Goal: Transaction & Acquisition: Purchase product/service

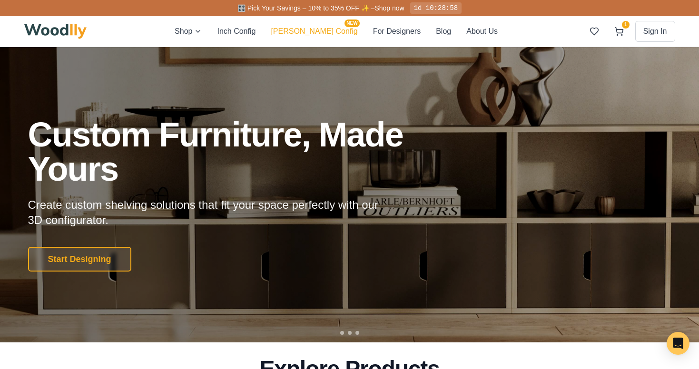
click at [323, 30] on button "Cella Config NEW" at bounding box center [314, 31] width 87 height 12
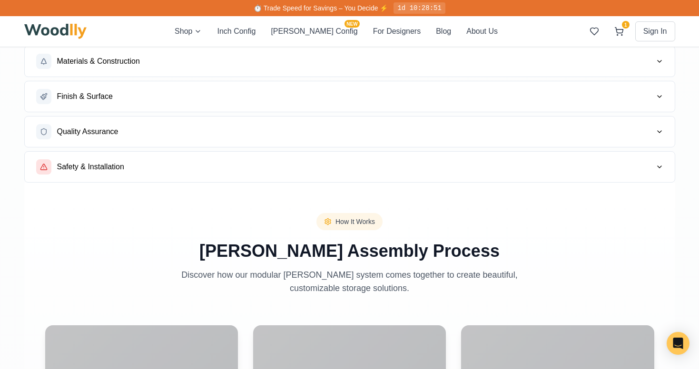
scroll to position [1091, 0]
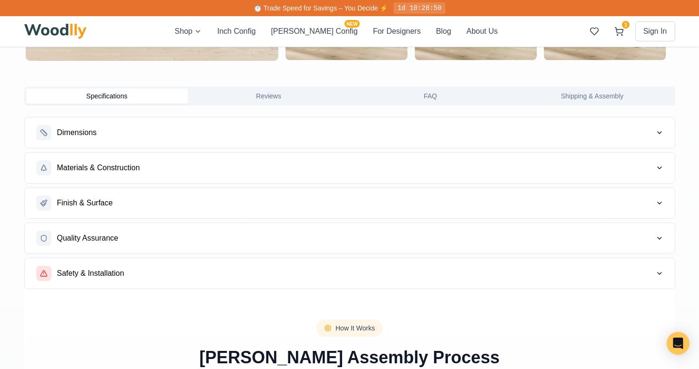
click at [271, 137] on button "Dimensions" at bounding box center [350, 133] width 650 height 30
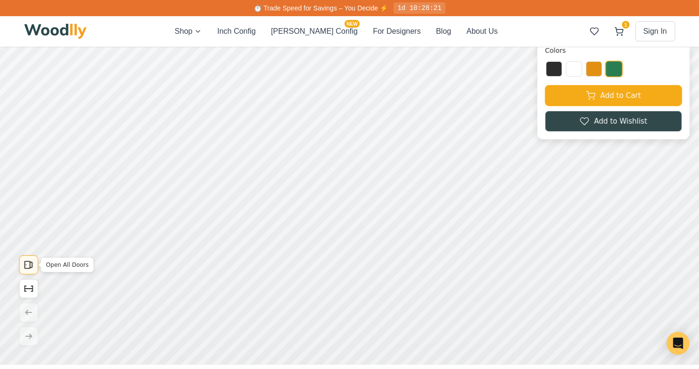
scroll to position [96, 0]
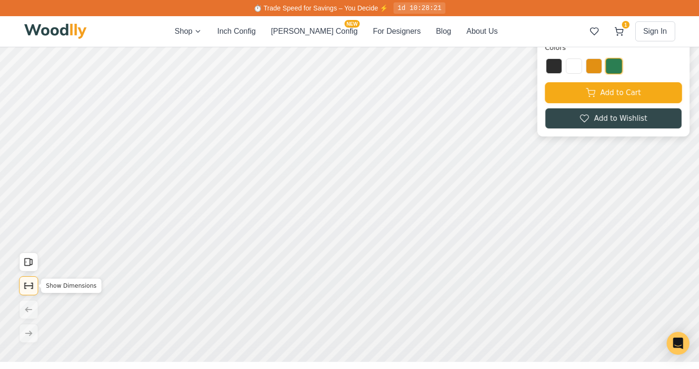
click at [28, 290] on icon "Show Dimensions" at bounding box center [28, 286] width 10 height 10
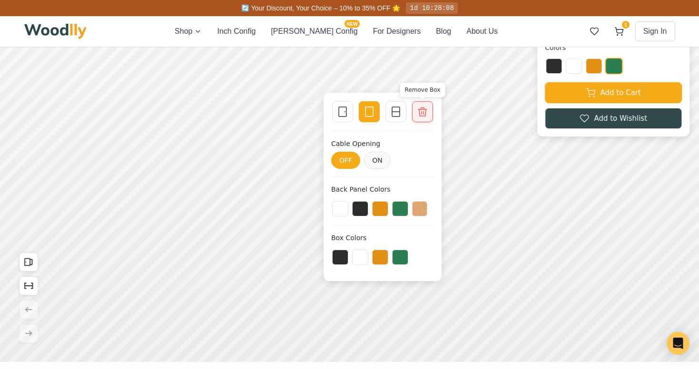
click at [427, 109] on icon at bounding box center [422, 112] width 9 height 9
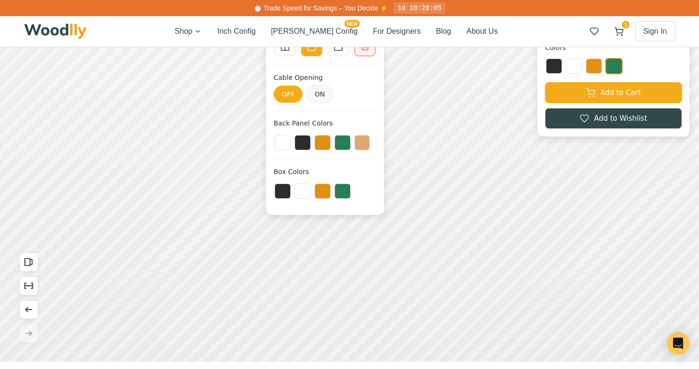
click at [362, 52] on div at bounding box center [364, 45] width 13 height 13
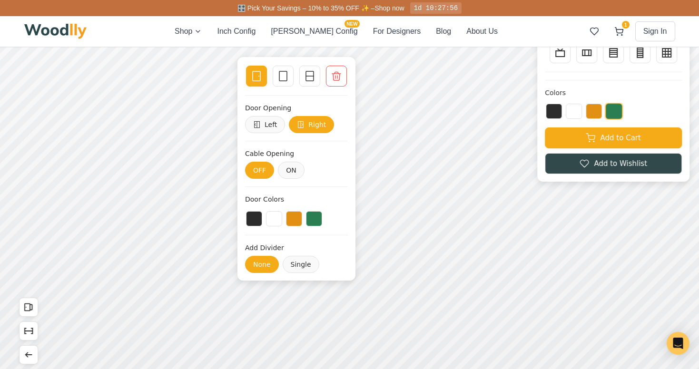
scroll to position [37, 0]
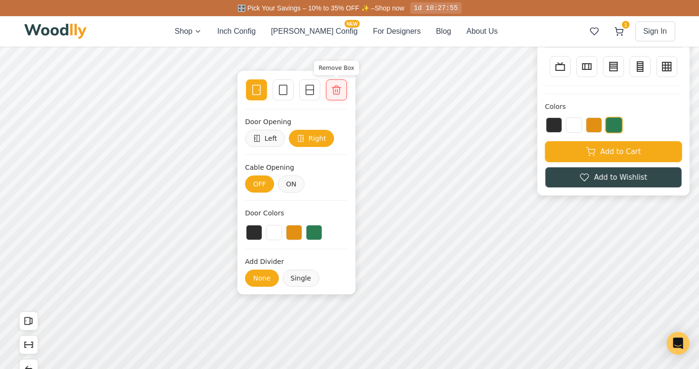
click at [333, 87] on icon at bounding box center [336, 89] width 11 height 11
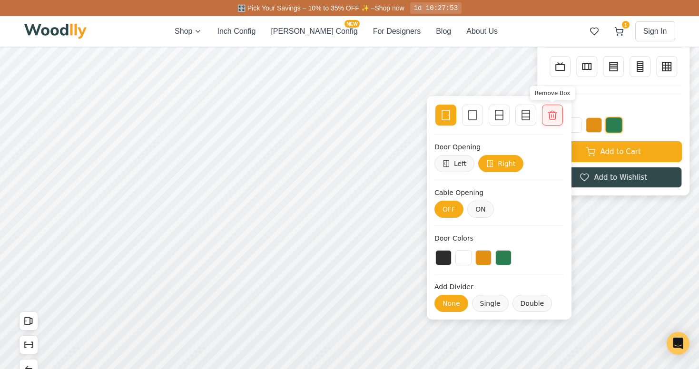
click at [556, 115] on icon at bounding box center [552, 114] width 11 height 11
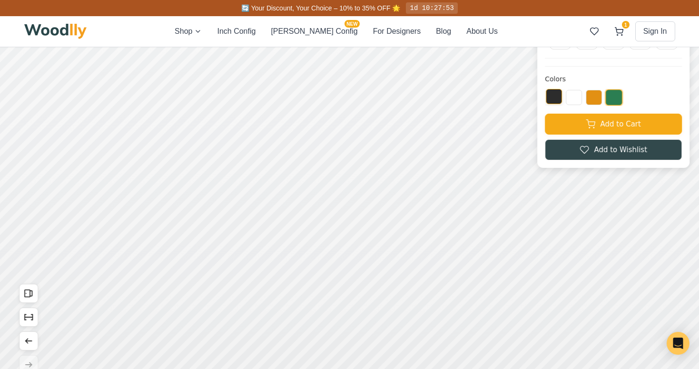
scroll to position [71, 0]
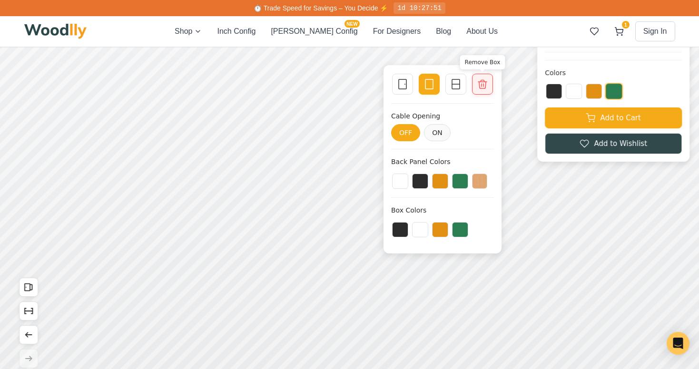
click at [479, 89] on icon at bounding box center [482, 84] width 11 height 11
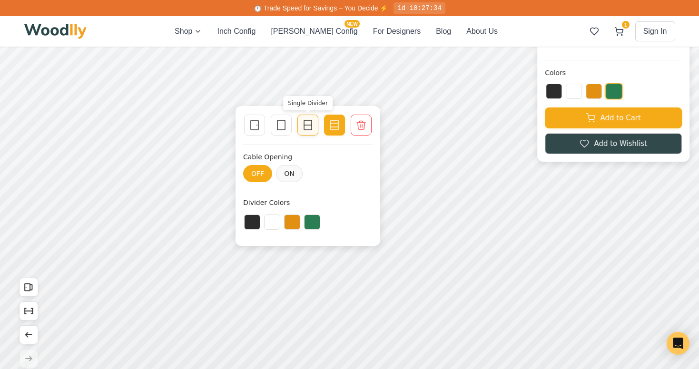
click at [305, 125] on line at bounding box center [308, 125] width 8 height 0
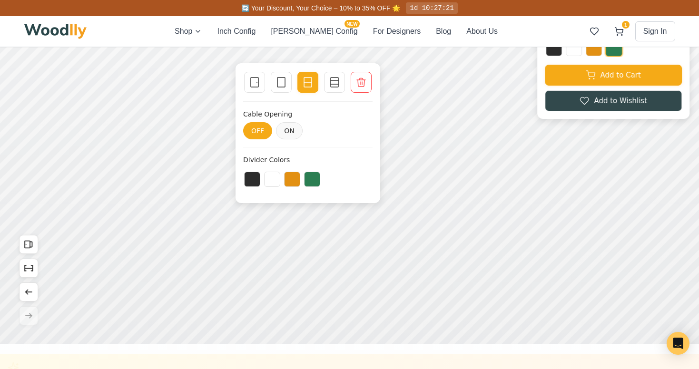
scroll to position [103, 0]
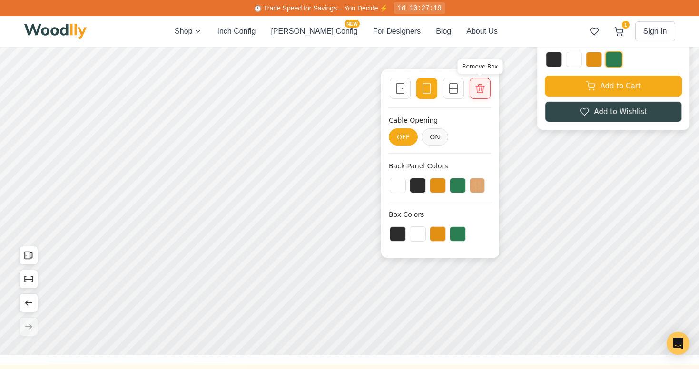
click at [481, 89] on icon at bounding box center [480, 88] width 11 height 11
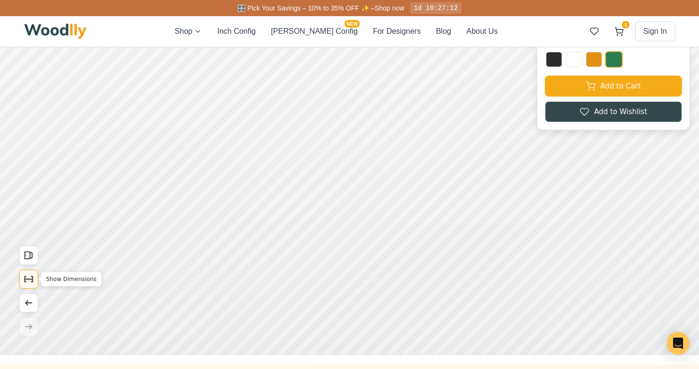
click at [29, 276] on icon "Show Dimensions" at bounding box center [28, 279] width 10 height 10
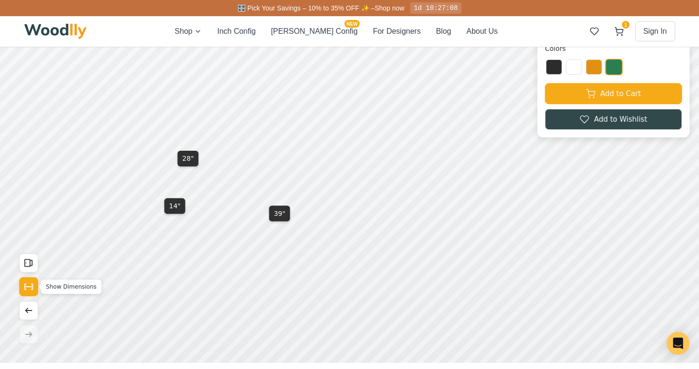
scroll to position [93, 0]
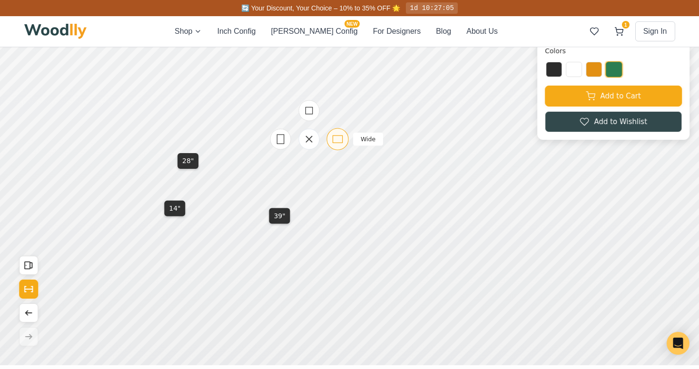
click at [334, 137] on icon at bounding box center [338, 139] width 12 height 12
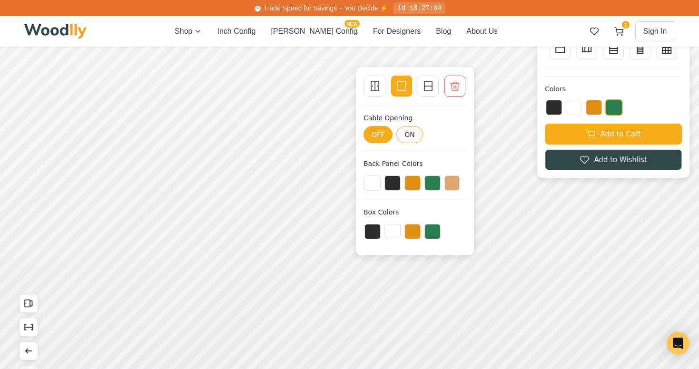
scroll to position [56, 0]
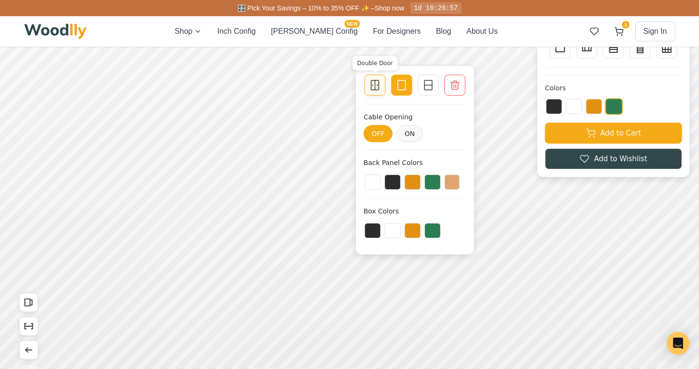
click at [376, 84] on icon at bounding box center [374, 84] width 11 height 11
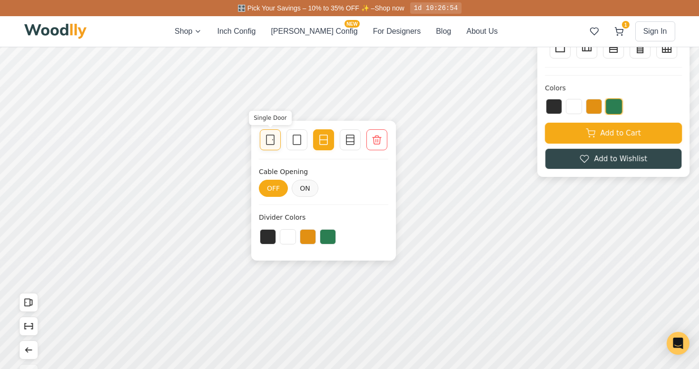
click at [273, 139] on icon at bounding box center [270, 139] width 11 height 11
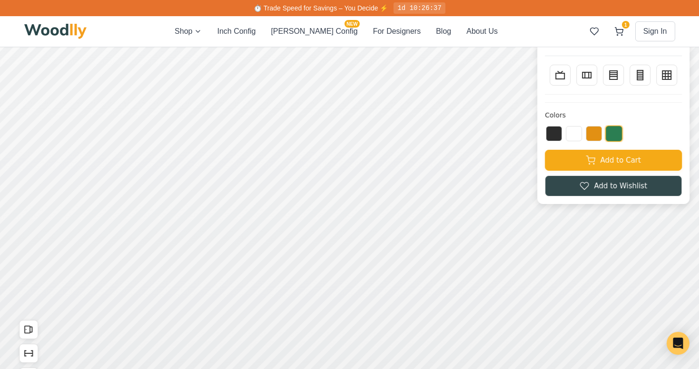
scroll to position [0, 0]
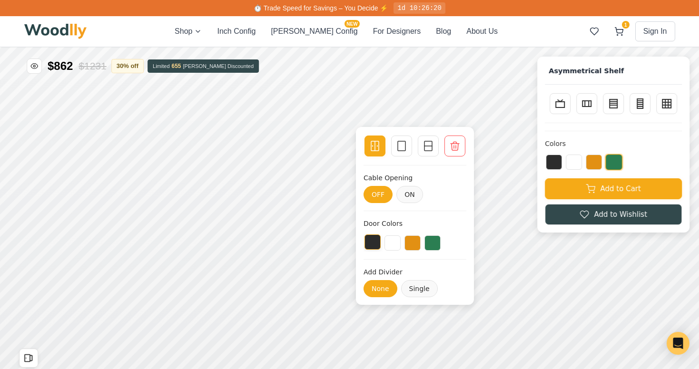
click at [370, 240] on button at bounding box center [373, 242] width 16 height 15
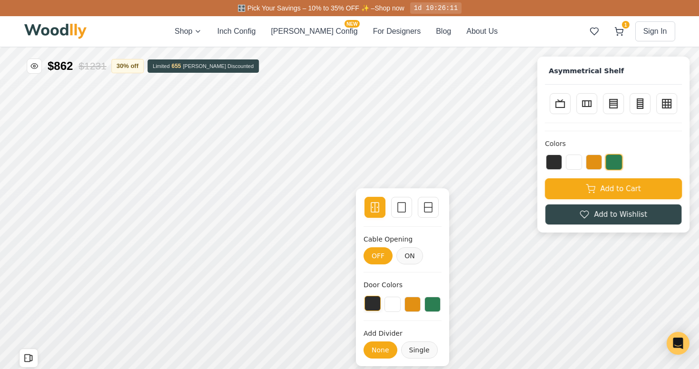
click at [369, 300] on button at bounding box center [373, 303] width 16 height 15
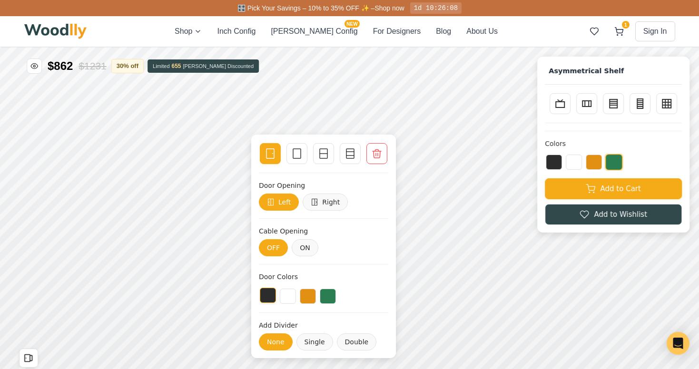
click at [268, 299] on button at bounding box center [268, 295] width 16 height 15
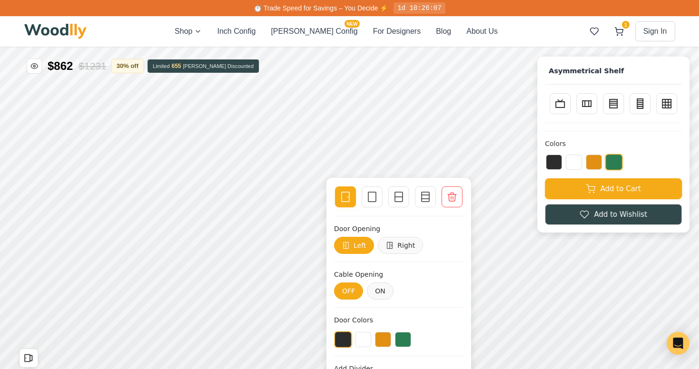
scroll to position [20, 0]
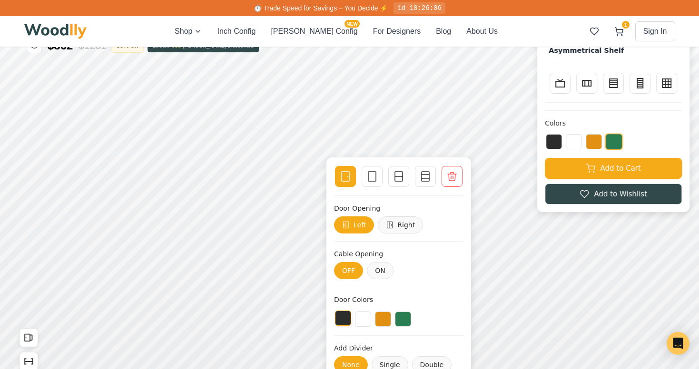
click at [343, 318] on button at bounding box center [343, 318] width 16 height 15
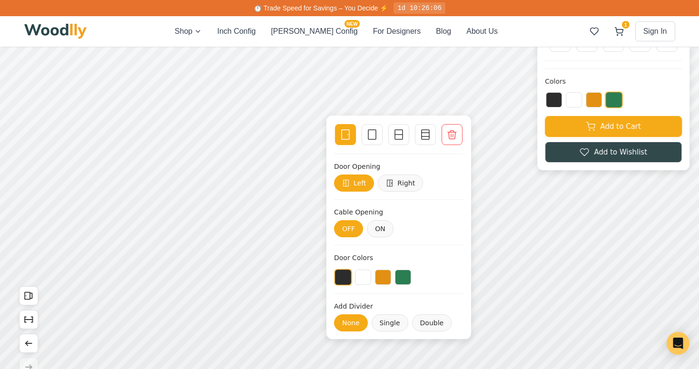
scroll to position [76, 0]
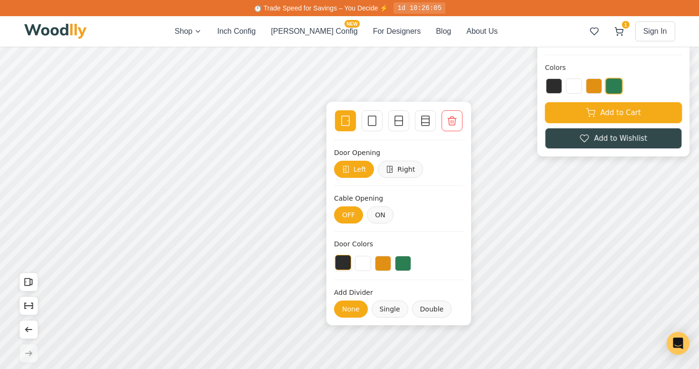
click at [341, 265] on button at bounding box center [343, 262] width 16 height 15
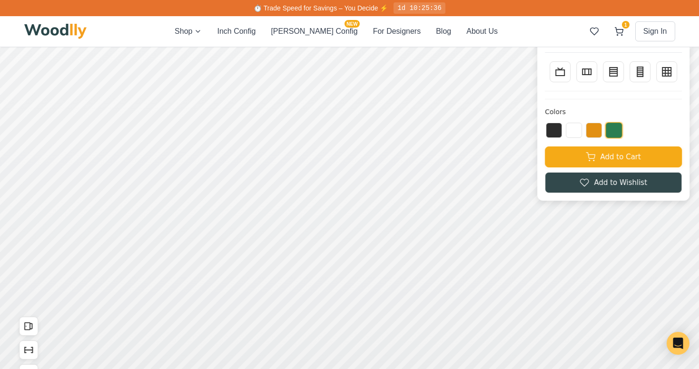
scroll to position [33, 0]
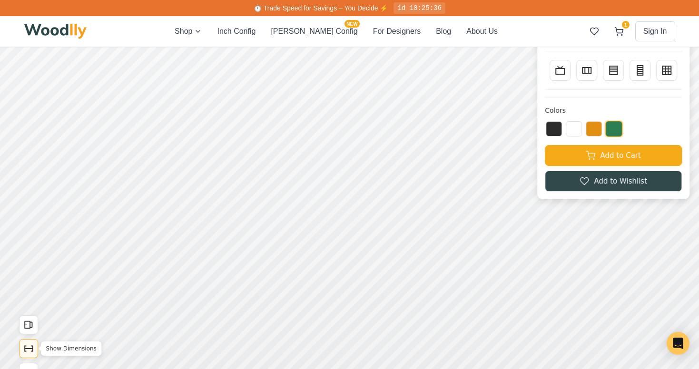
click at [26, 346] on icon "Show Dimensions" at bounding box center [28, 349] width 10 height 10
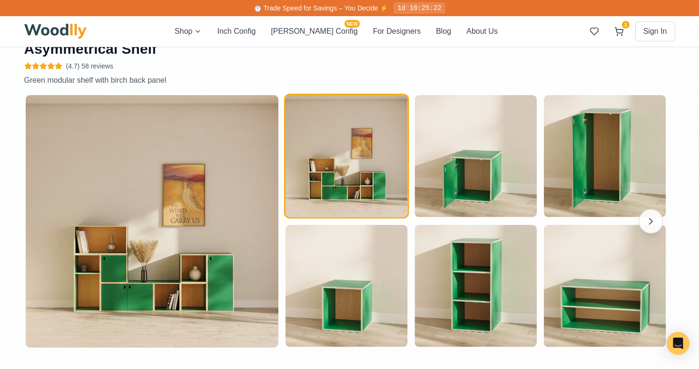
scroll to position [822, 0]
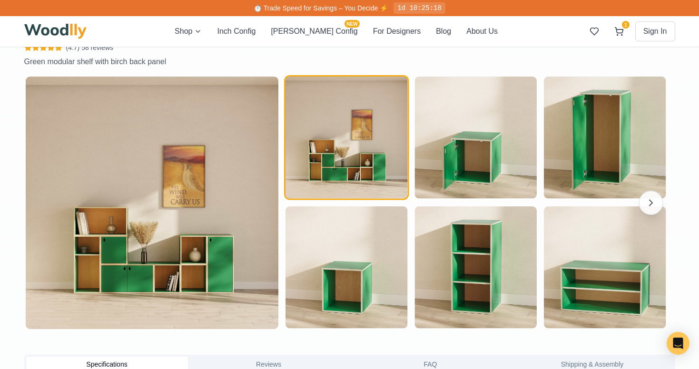
click at [312, 179] on img "button" at bounding box center [347, 138] width 122 height 122
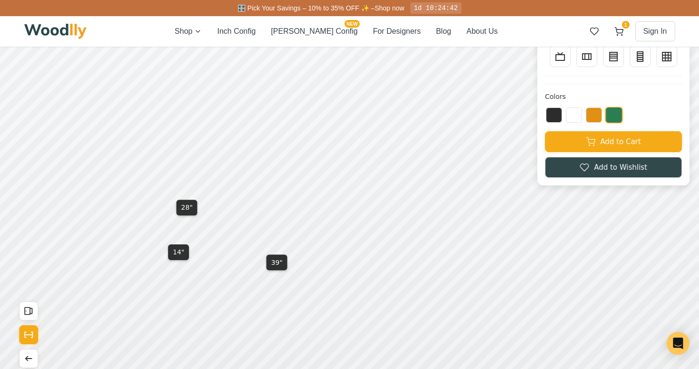
scroll to position [0, 0]
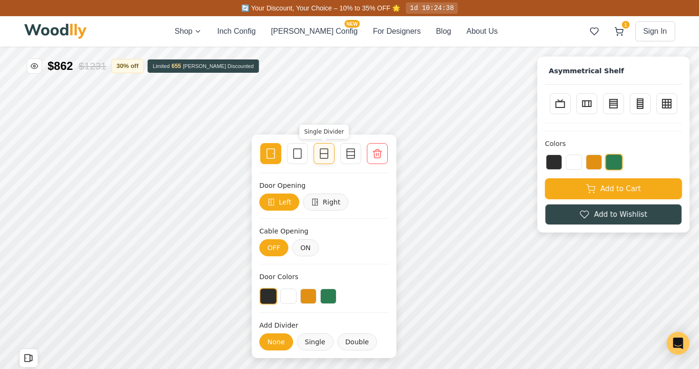
click at [324, 152] on icon at bounding box center [323, 153] width 11 height 11
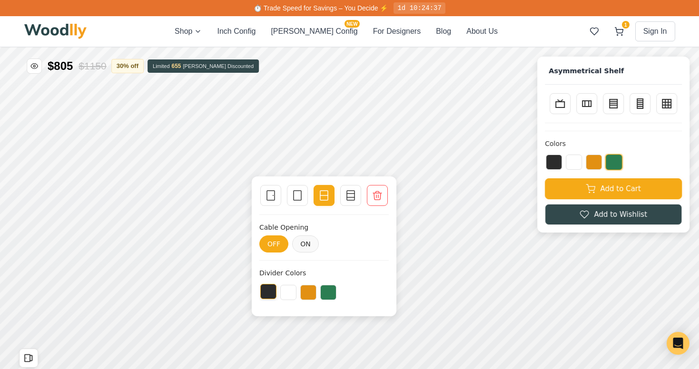
click at [268, 288] on button at bounding box center [268, 291] width 16 height 15
click at [269, 195] on icon at bounding box center [270, 195] width 11 height 11
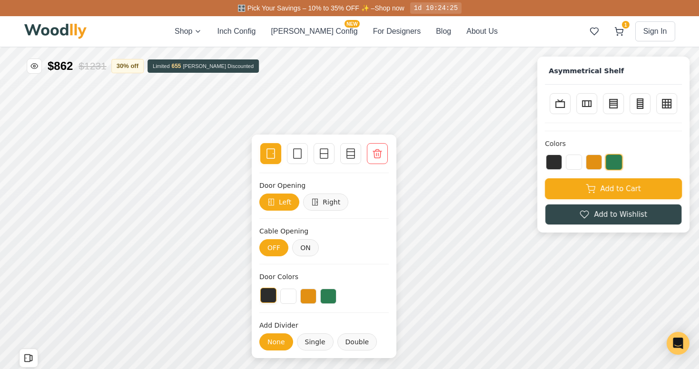
click at [269, 294] on button at bounding box center [268, 295] width 16 height 15
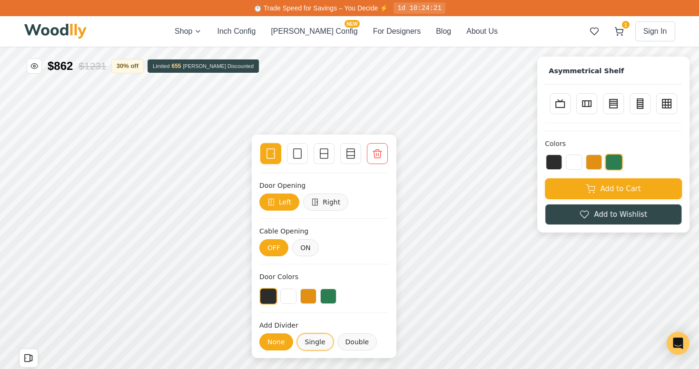
click at [315, 343] on button "Single" at bounding box center [315, 342] width 37 height 17
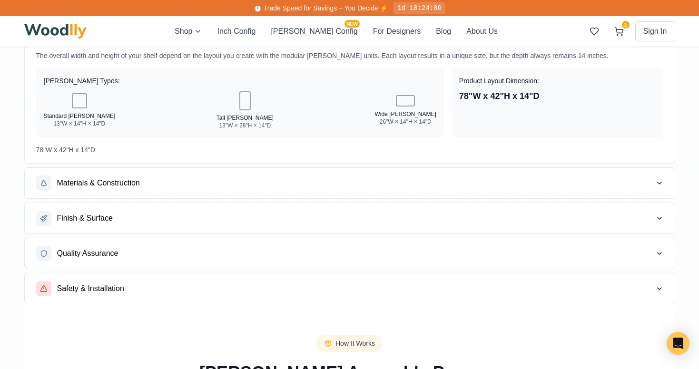
scroll to position [1197, 0]
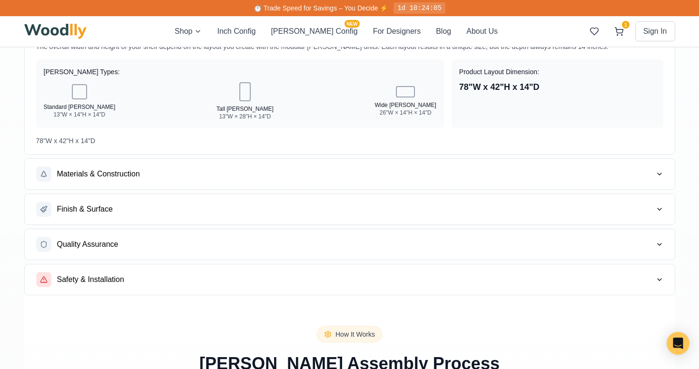
click at [246, 218] on button "Finish & Surface" at bounding box center [350, 209] width 650 height 30
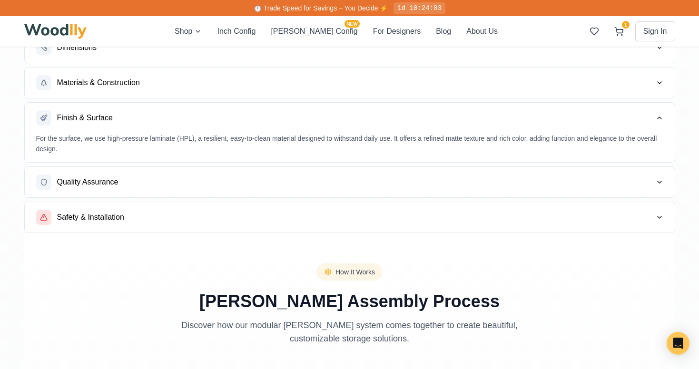
scroll to position [1174, 0]
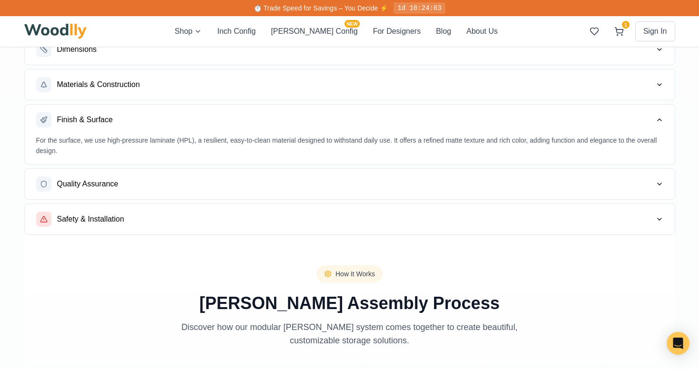
click at [244, 100] on button "Materials & Construction" at bounding box center [350, 85] width 650 height 30
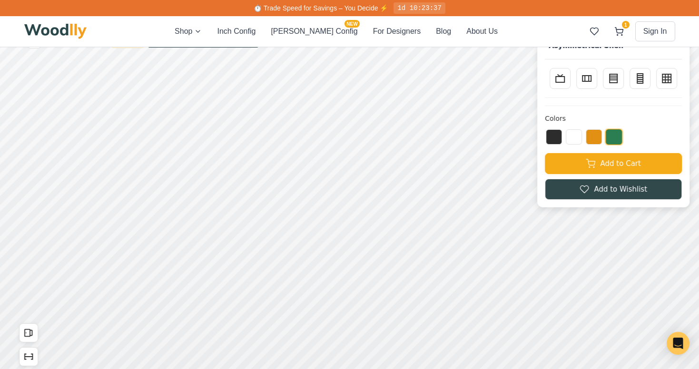
scroll to position [0, 0]
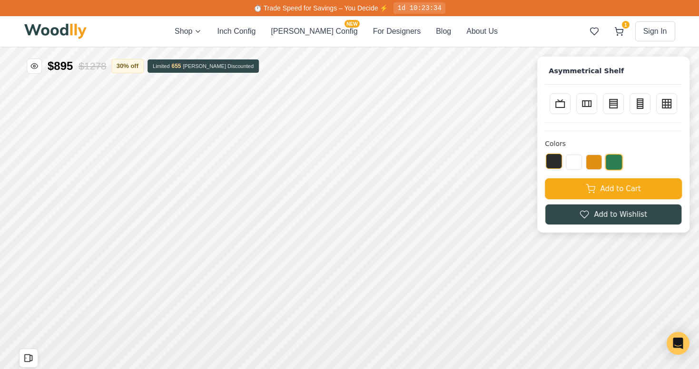
click at [551, 160] on button at bounding box center [554, 161] width 16 height 15
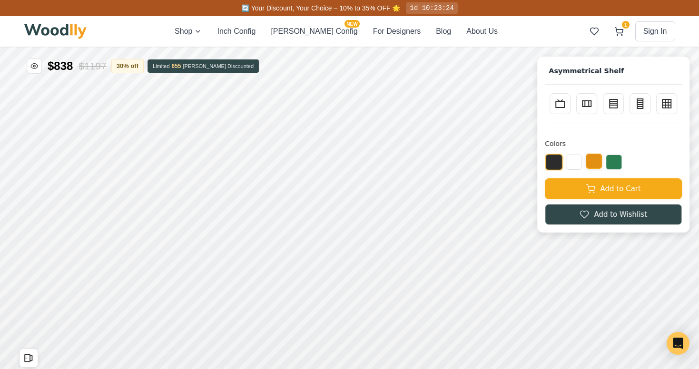
click at [592, 163] on button at bounding box center [594, 161] width 16 height 15
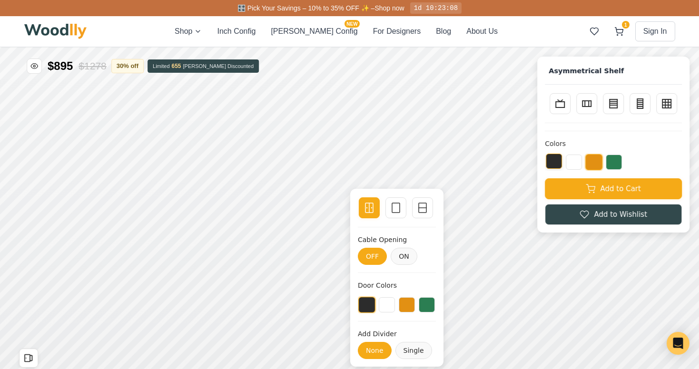
click at [548, 162] on button at bounding box center [554, 161] width 16 height 15
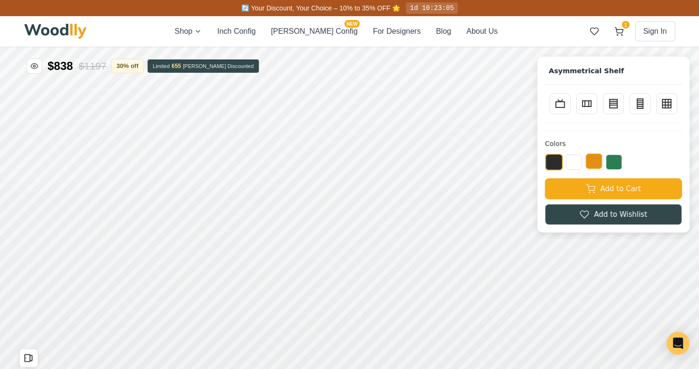
click at [600, 159] on button at bounding box center [594, 161] width 16 height 15
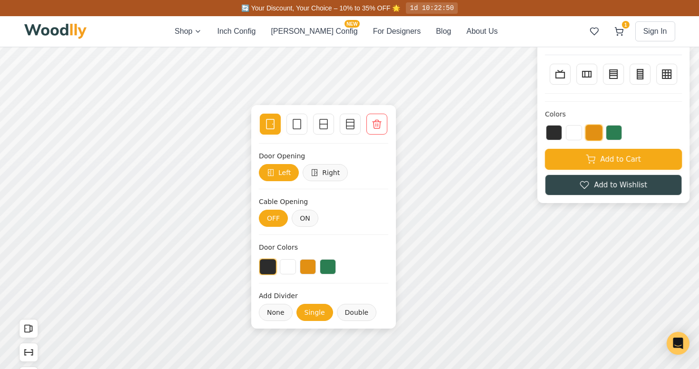
scroll to position [29, 0]
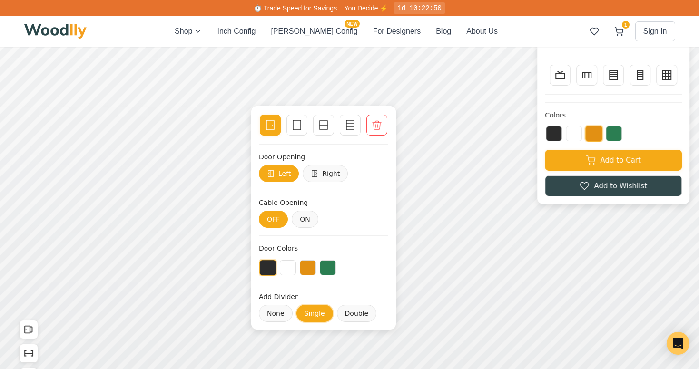
click at [309, 313] on button "Single" at bounding box center [315, 313] width 37 height 17
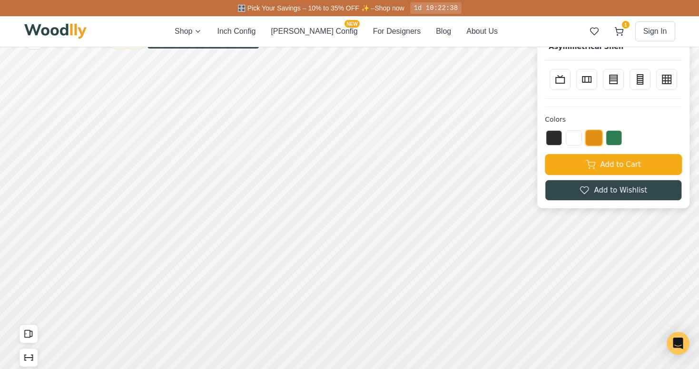
scroll to position [0, 0]
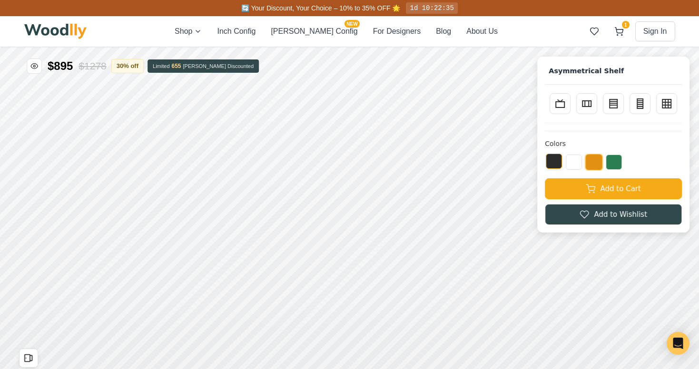
click at [555, 161] on button at bounding box center [554, 161] width 16 height 15
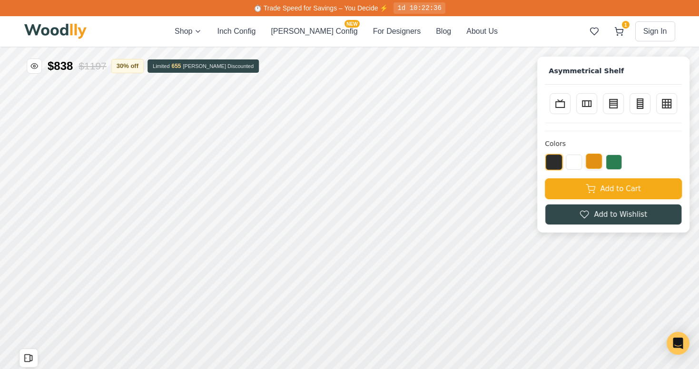
click at [596, 162] on button at bounding box center [594, 161] width 16 height 15
click at [607, 159] on button at bounding box center [614, 161] width 16 height 15
click at [571, 163] on button at bounding box center [574, 161] width 16 height 15
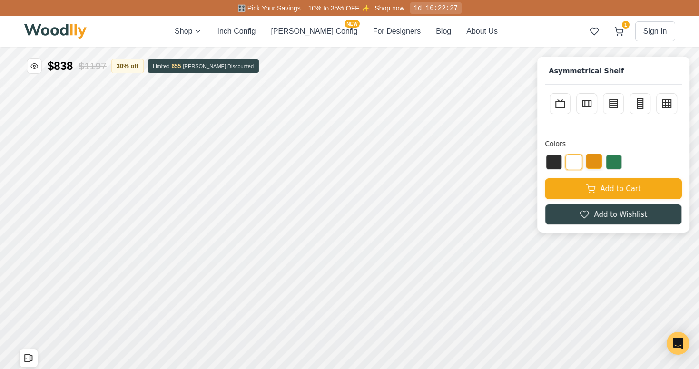
click at [595, 162] on button at bounding box center [594, 161] width 16 height 15
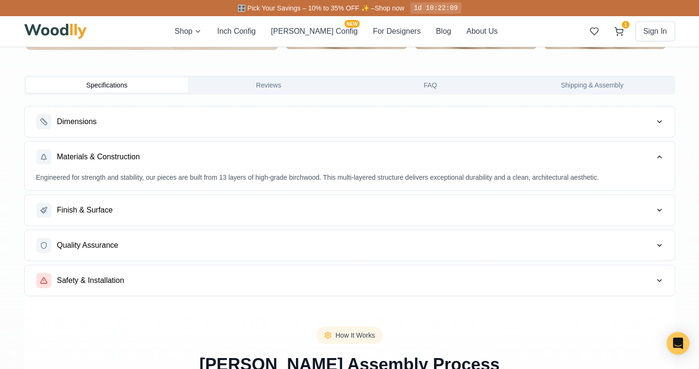
scroll to position [1102, 0]
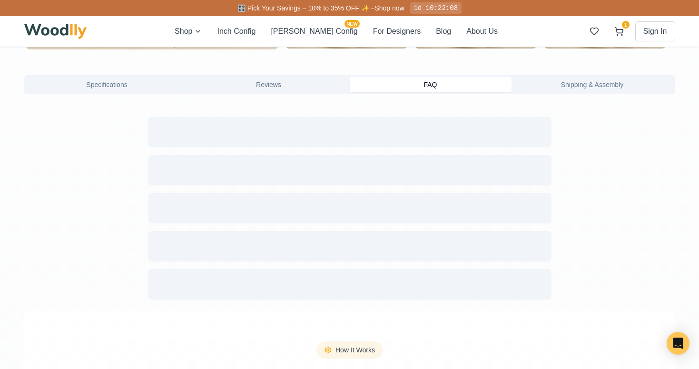
click at [436, 92] on button "FAQ" at bounding box center [431, 84] width 162 height 15
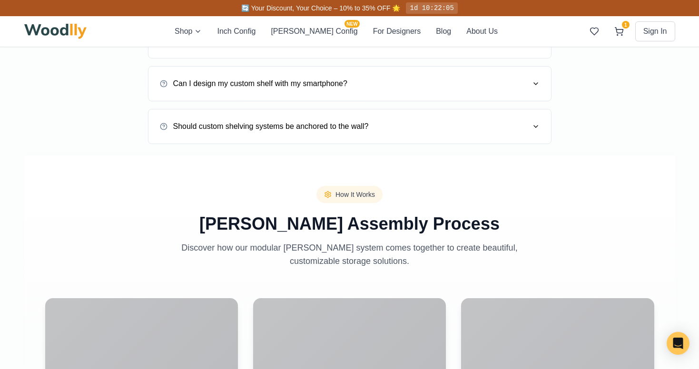
scroll to position [1093, 0]
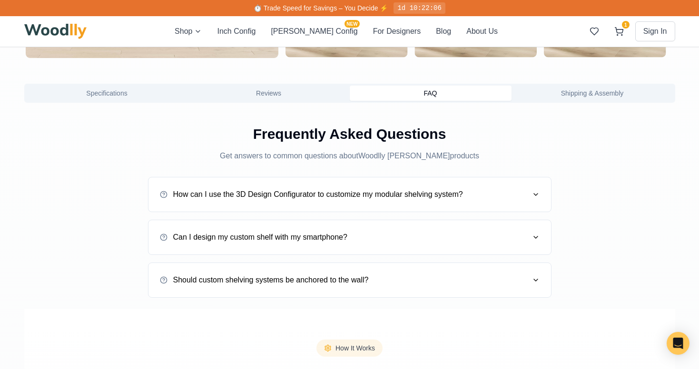
click at [132, 101] on button "Specifications" at bounding box center [107, 93] width 162 height 15
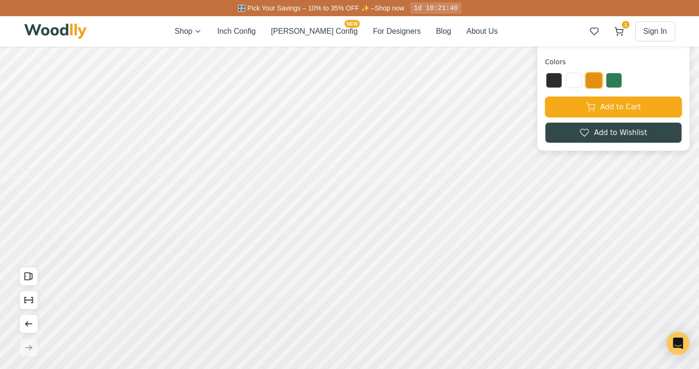
scroll to position [52, 0]
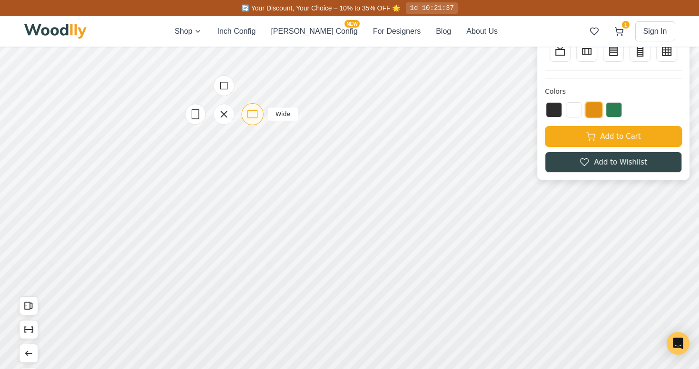
click at [251, 113] on icon at bounding box center [253, 115] width 12 height 12
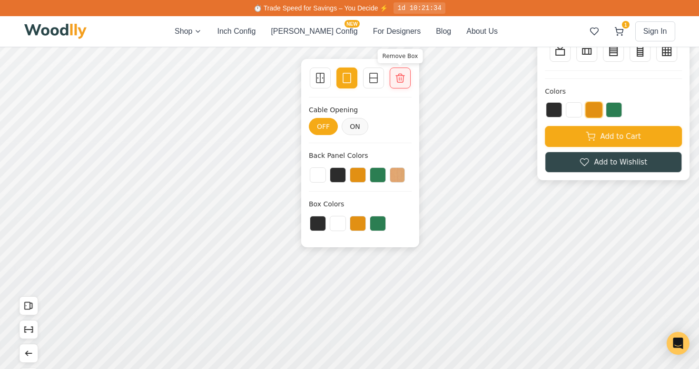
click at [401, 76] on icon at bounding box center [400, 77] width 11 height 11
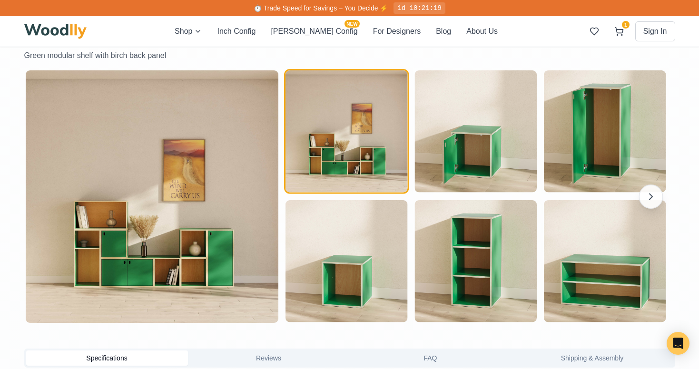
scroll to position [829, 0]
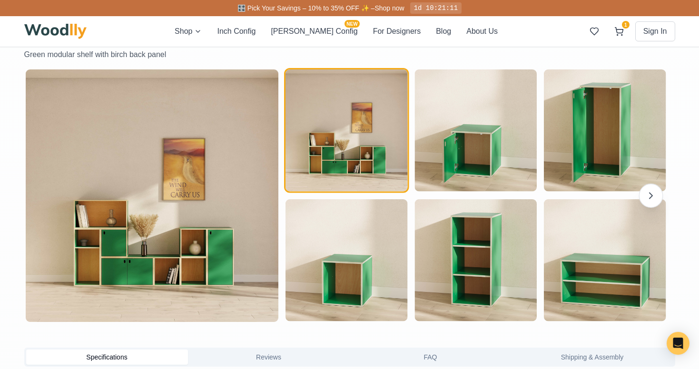
click at [649, 199] on icon "button" at bounding box center [650, 196] width 3 height 6
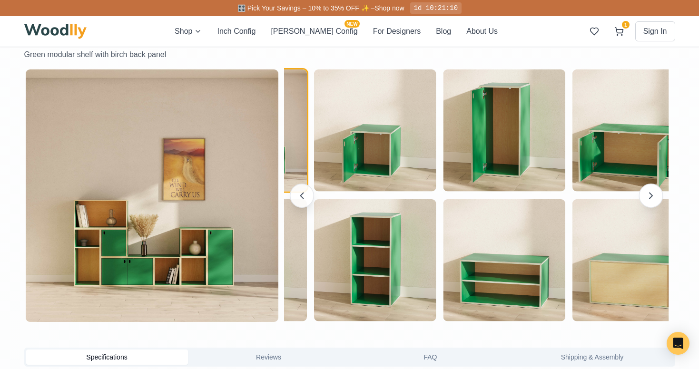
scroll to position [0, 85]
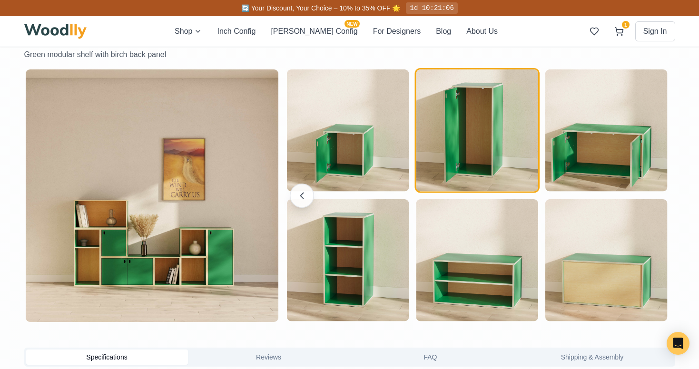
click at [464, 157] on img "button" at bounding box center [478, 131] width 122 height 122
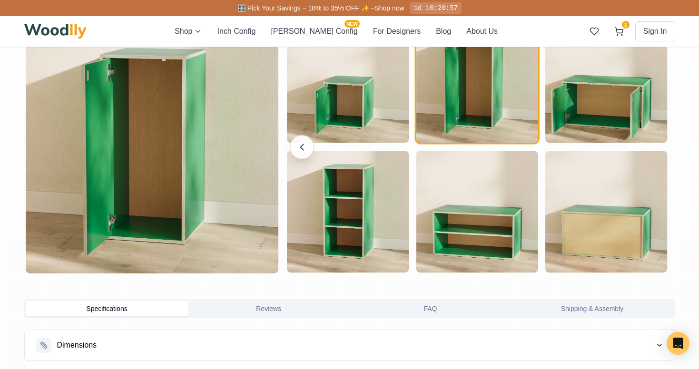
scroll to position [876, 0]
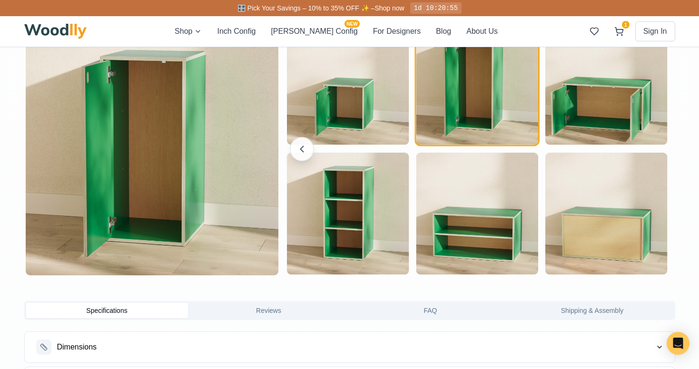
click at [119, 167] on img at bounding box center [152, 149] width 253 height 253
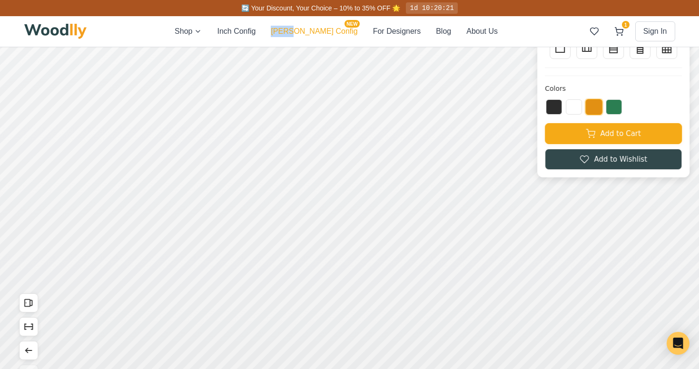
scroll to position [55, 0]
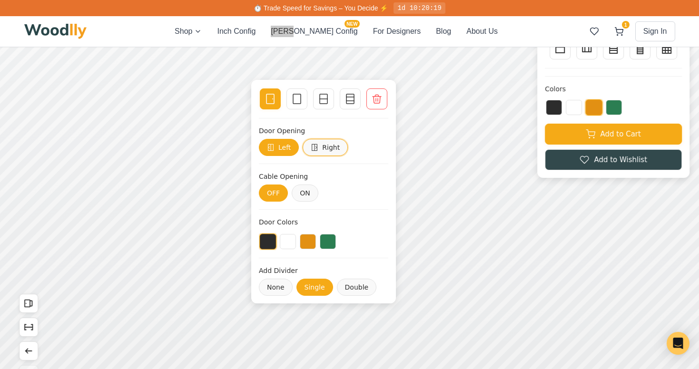
click at [325, 144] on button "Right" at bounding box center [325, 147] width 45 height 17
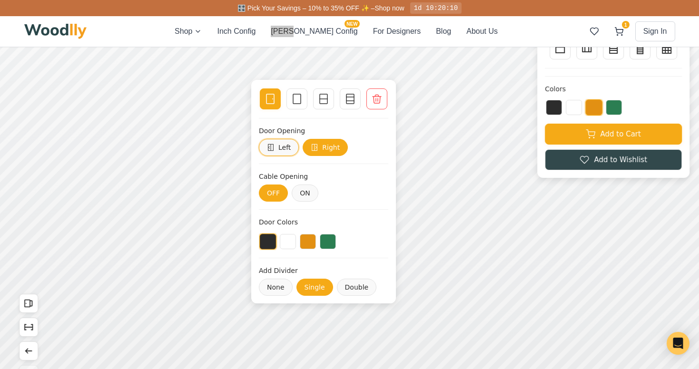
click at [277, 147] on button "Left" at bounding box center [279, 147] width 40 height 17
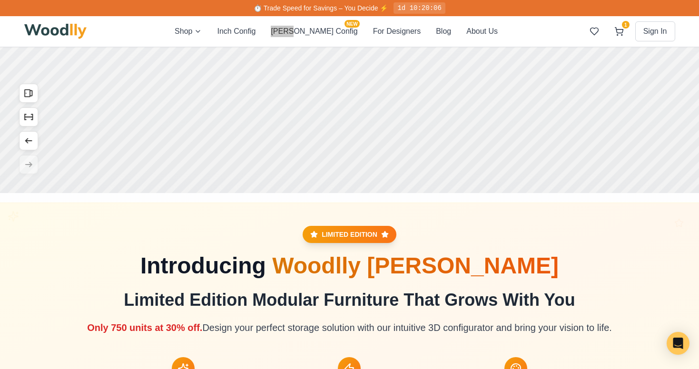
scroll to position [265, 0]
click at [679, 344] on icon "Open Intercom Messenger" at bounding box center [678, 344] width 11 height 12
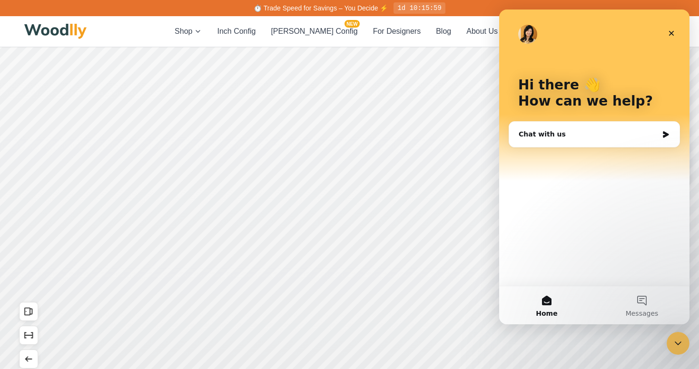
scroll to position [52, 0]
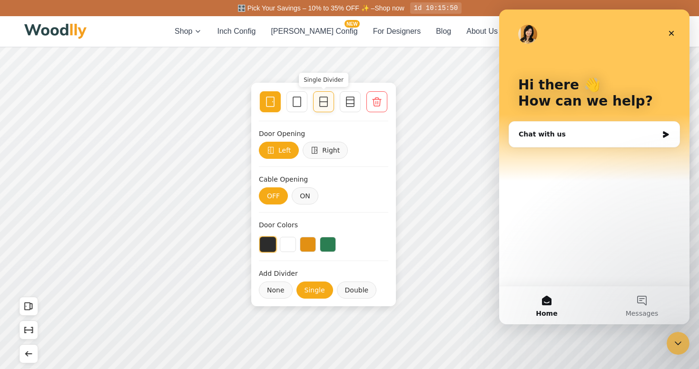
click at [323, 99] on icon at bounding box center [323, 101] width 11 height 11
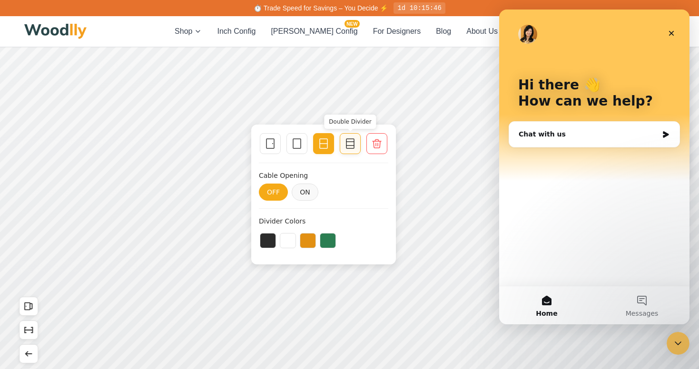
click at [349, 144] on icon at bounding box center [350, 143] width 11 height 11
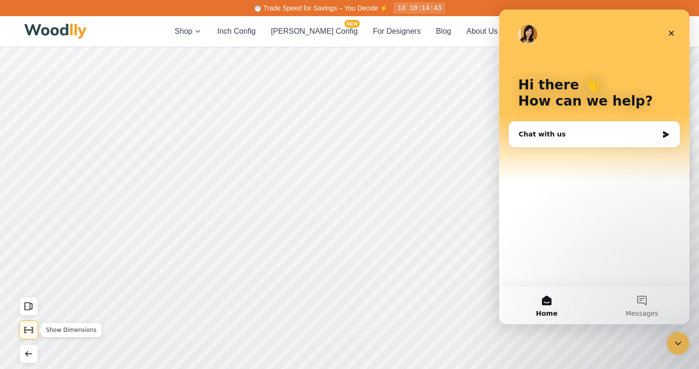
click at [27, 332] on icon "Show Dimensions" at bounding box center [28, 330] width 10 height 10
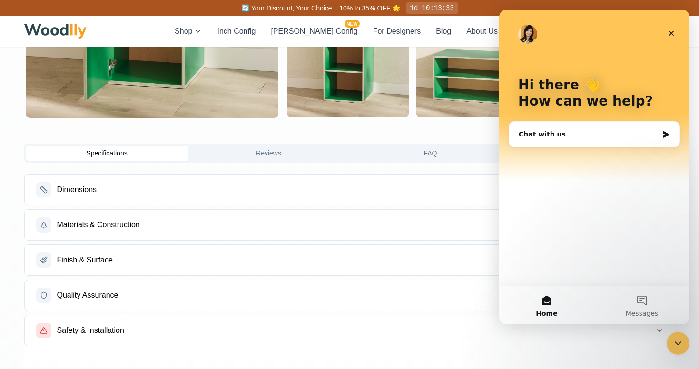
scroll to position [1041, 0]
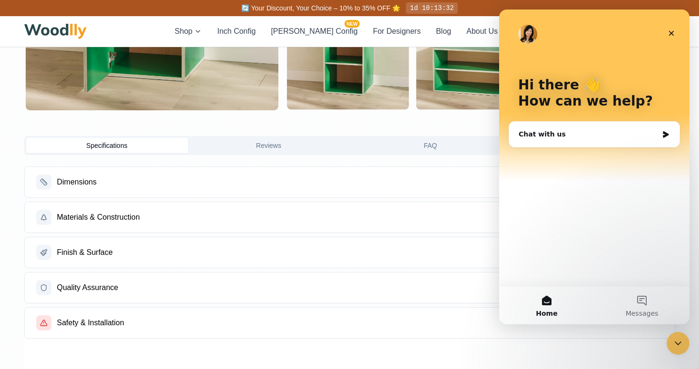
click at [141, 198] on button "Dimensions" at bounding box center [350, 182] width 650 height 30
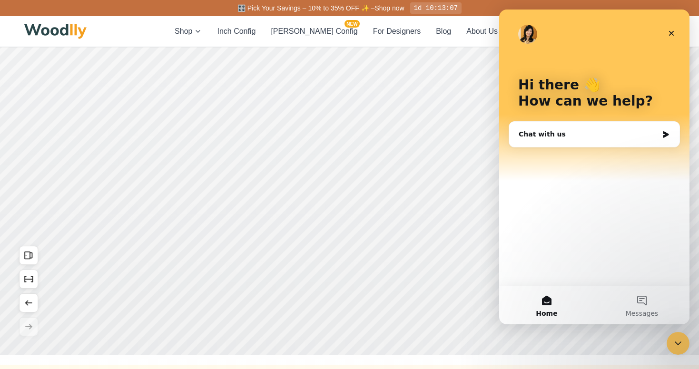
scroll to position [0, 0]
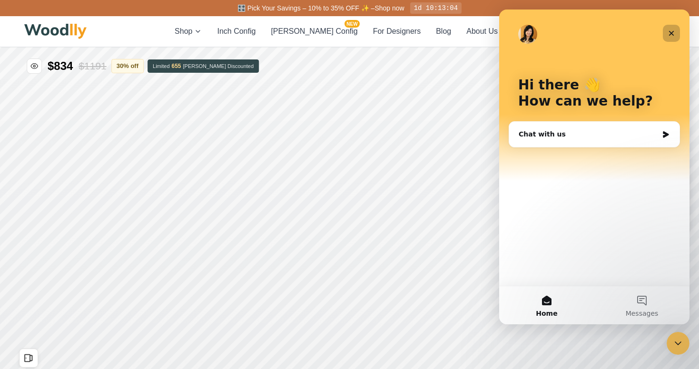
click at [672, 33] on icon "Close" at bounding box center [671, 33] width 5 height 5
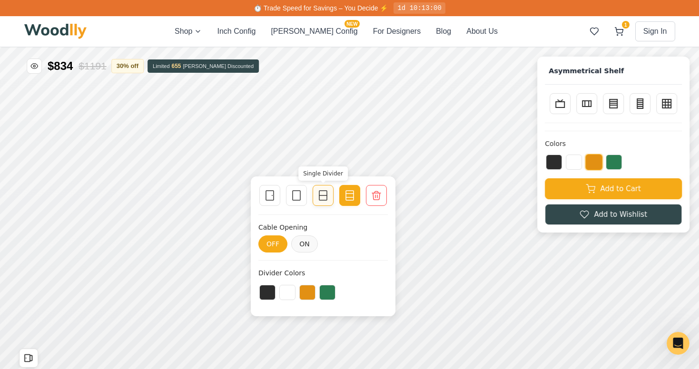
click at [326, 197] on icon at bounding box center [323, 195] width 11 height 11
click at [297, 194] on icon at bounding box center [296, 195] width 11 height 11
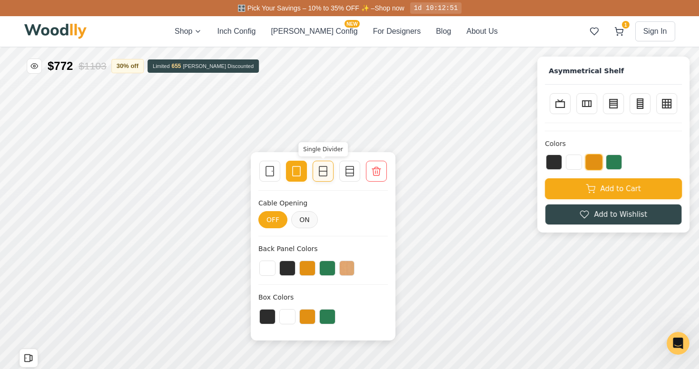
click at [322, 178] on div at bounding box center [323, 171] width 13 height 13
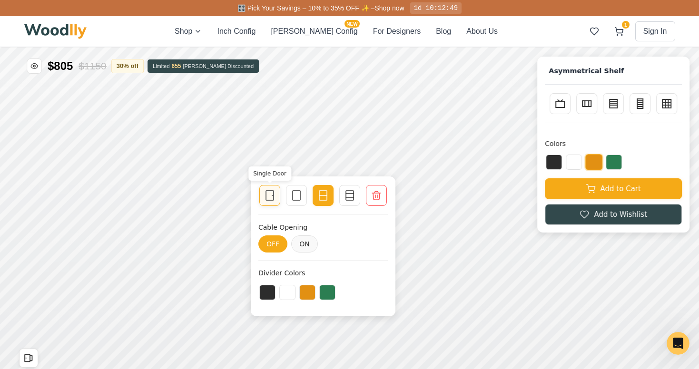
click at [270, 194] on icon at bounding box center [269, 195] width 11 height 11
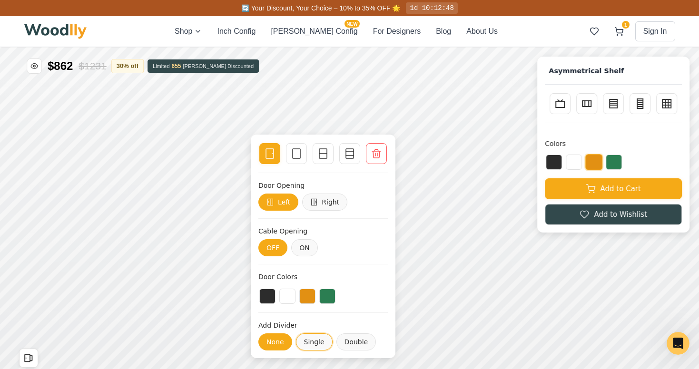
click at [310, 339] on button "Single" at bounding box center [314, 342] width 37 height 17
click at [268, 296] on button at bounding box center [267, 295] width 16 height 15
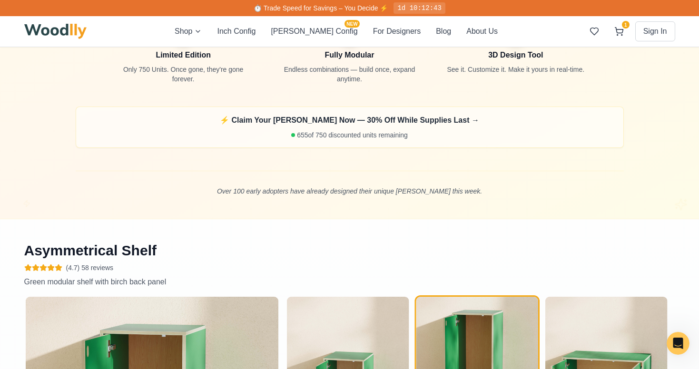
scroll to position [612, 0]
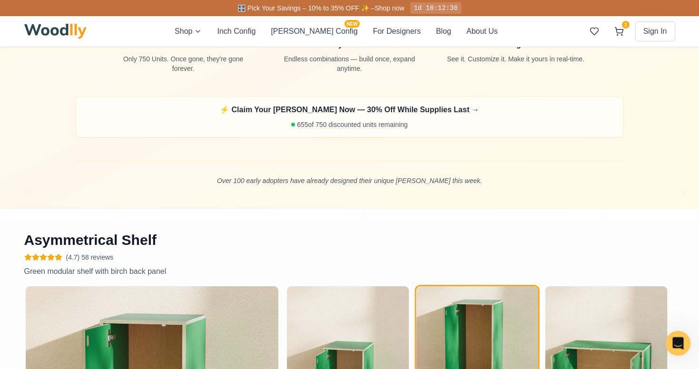
click at [678, 349] on icon "Open Intercom Messenger" at bounding box center [677, 343] width 16 height 16
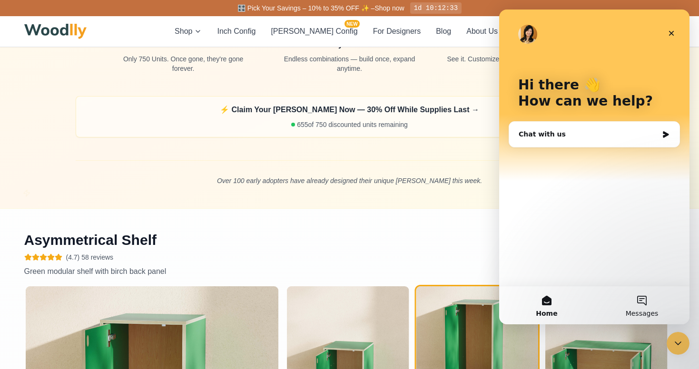
click at [641, 305] on button "Messages" at bounding box center [642, 306] width 95 height 38
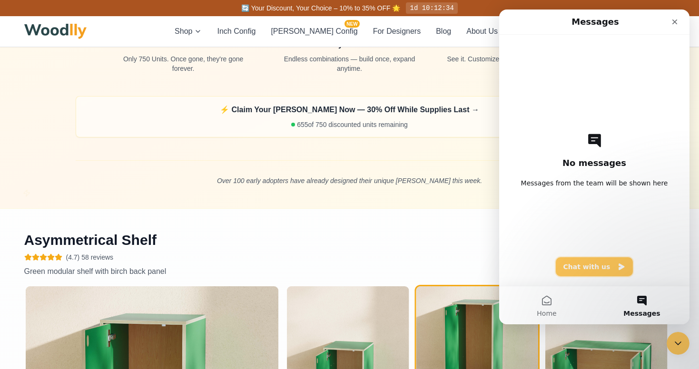
click at [595, 270] on button "Chat with us" at bounding box center [595, 267] width 78 height 19
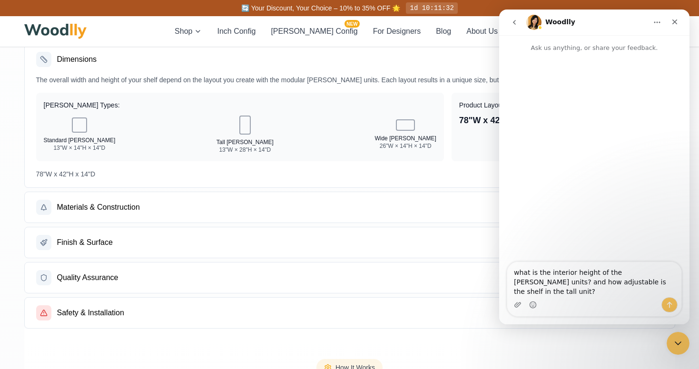
scroll to position [1163, 0]
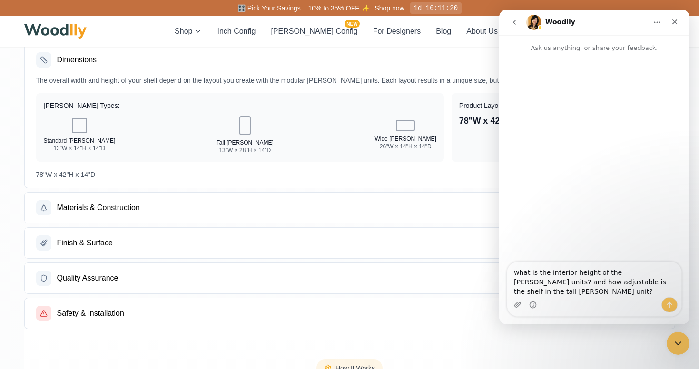
type textarea "what is the interior height of the cella units? and how adjustable is the shelf…"
click at [672, 307] on icon "Send a message…" at bounding box center [670, 305] width 8 height 8
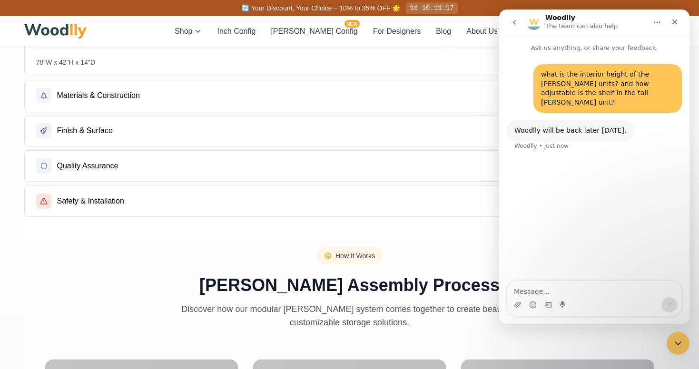
scroll to position [1277, 0]
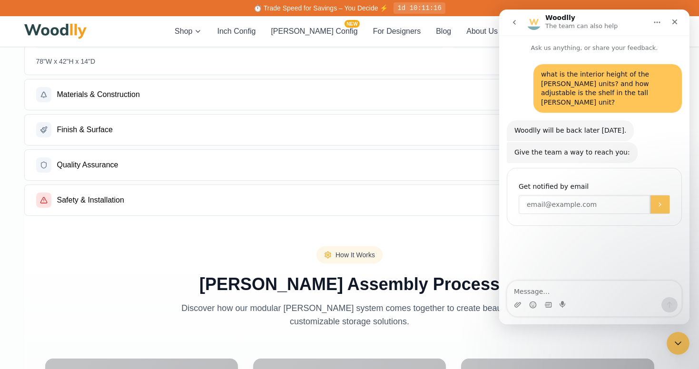
click at [573, 196] on input "Enter your email" at bounding box center [584, 204] width 131 height 19
type input "jskidder@gmail.com"
click at [660, 202] on icon "Submit" at bounding box center [660, 204] width 2 height 4
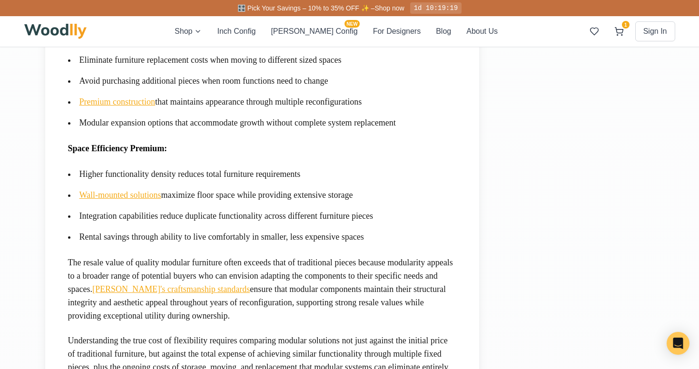
scroll to position [2322, 0]
click at [52, 33] on img at bounding box center [55, 31] width 63 height 15
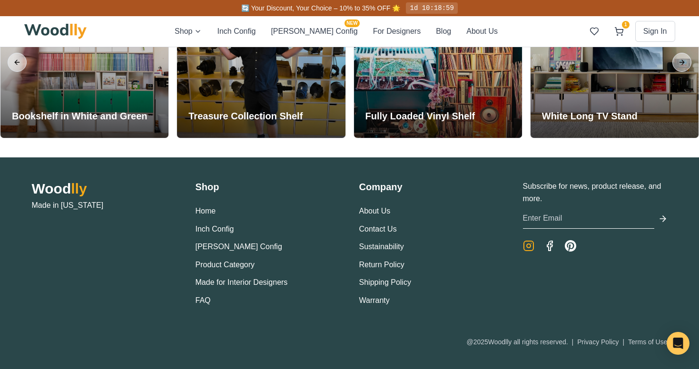
scroll to position [2223, 0]
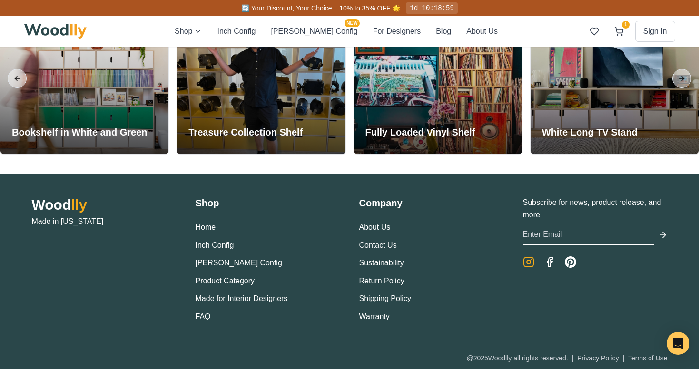
click at [528, 261] on icon "Instagram" at bounding box center [528, 262] width 11 height 11
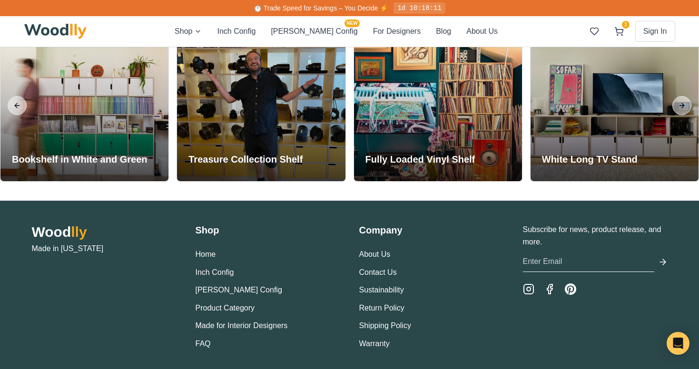
scroll to position [2193, 0]
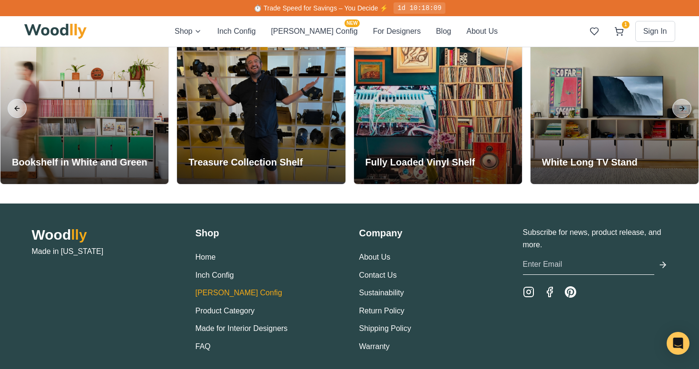
click at [218, 288] on button "[PERSON_NAME] Config" at bounding box center [239, 293] width 87 height 12
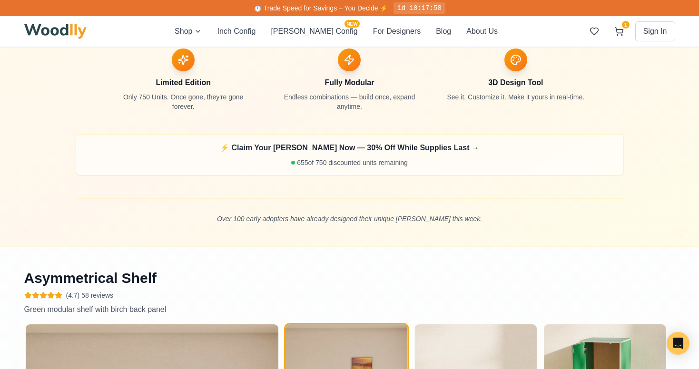
scroll to position [575, 0]
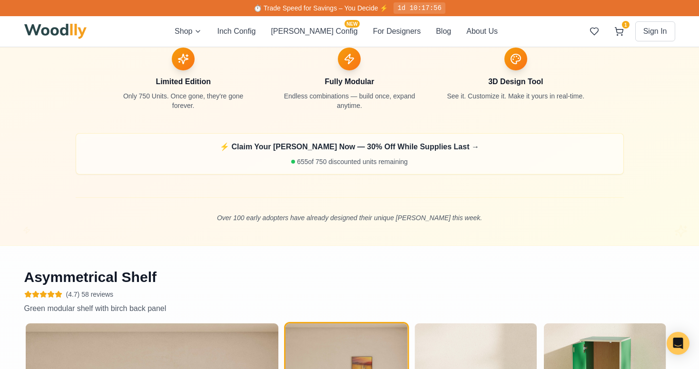
click at [304, 153] on p "⚡ Claim Your [PERSON_NAME] Now — 30% Off While Supplies Last →" at bounding box center [350, 146] width 532 height 11
click at [284, 223] on p "Over 100 early adopters have already designed their unique [PERSON_NAME] this w…" at bounding box center [350, 218] width 548 height 10
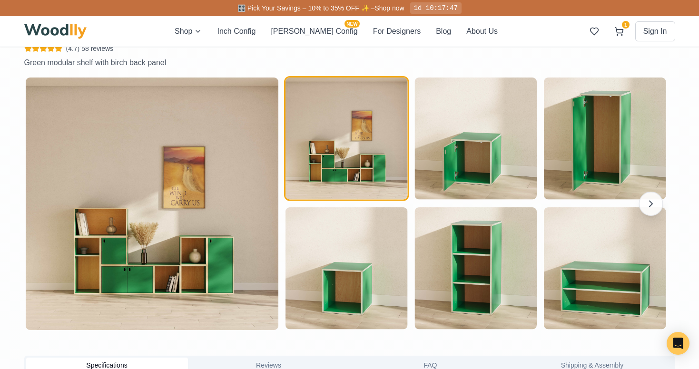
scroll to position [821, 0]
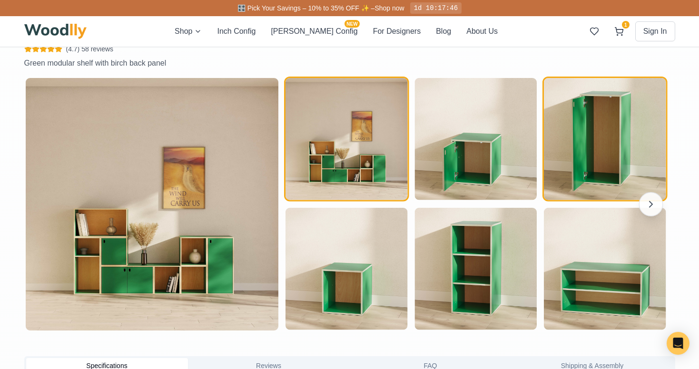
click at [598, 165] on img "button" at bounding box center [605, 139] width 122 height 122
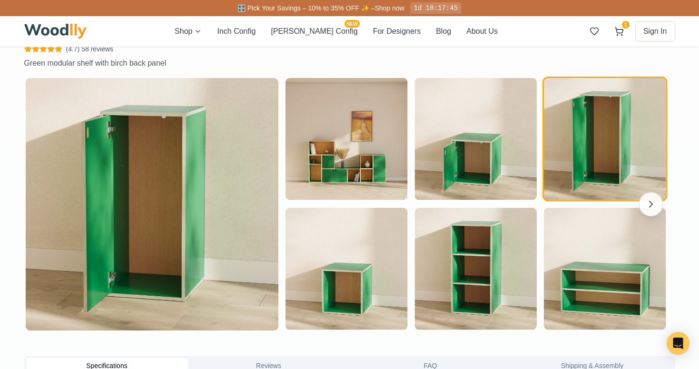
click at [240, 216] on img at bounding box center [152, 204] width 253 height 253
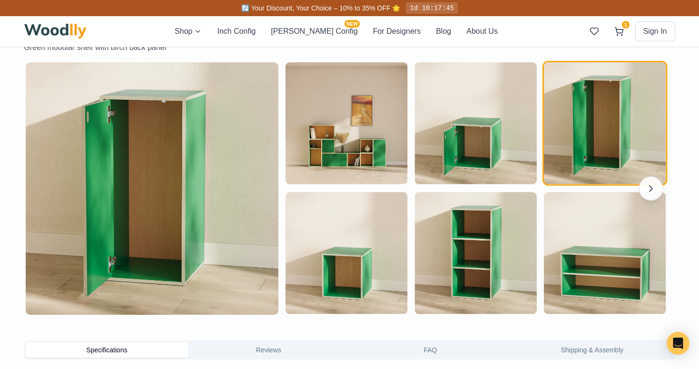
scroll to position [851, 0]
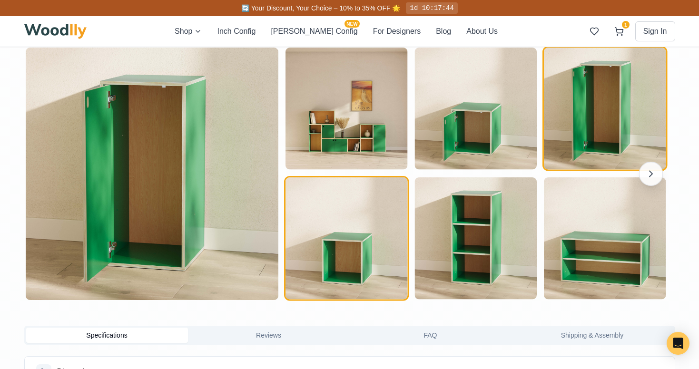
click at [354, 279] on img "button" at bounding box center [347, 239] width 122 height 122
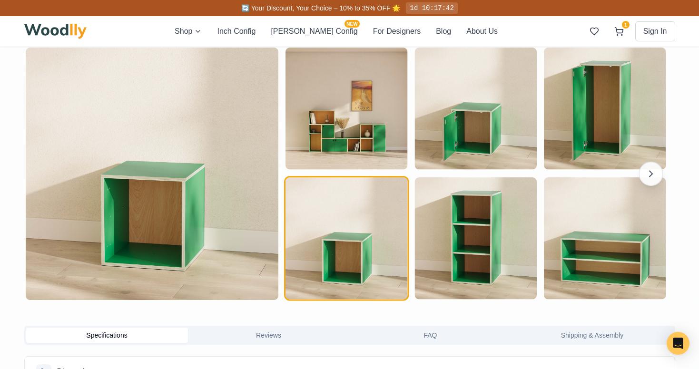
click at [122, 230] on img at bounding box center [152, 174] width 253 height 253
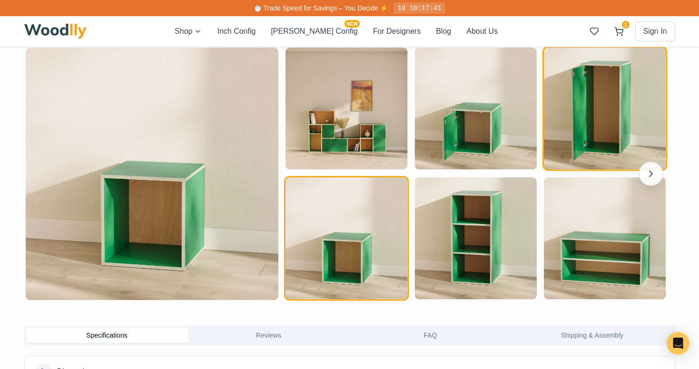
click at [621, 127] on img "button" at bounding box center [605, 109] width 122 height 122
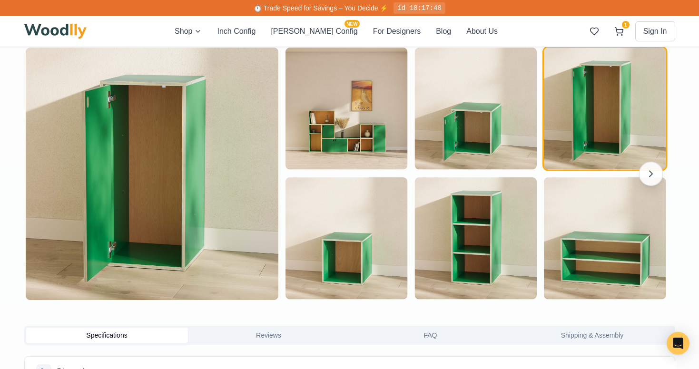
click at [133, 163] on img at bounding box center [152, 174] width 253 height 253
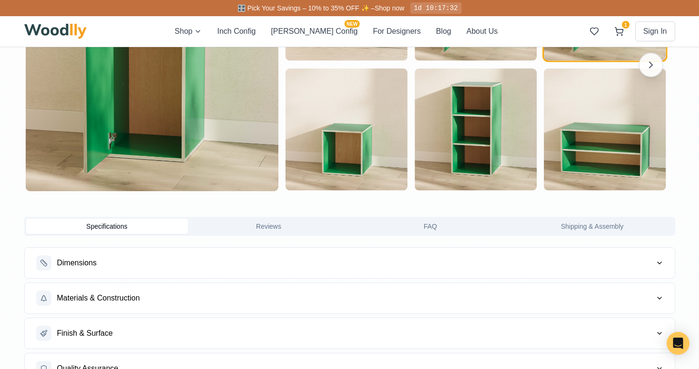
scroll to position [979, 0]
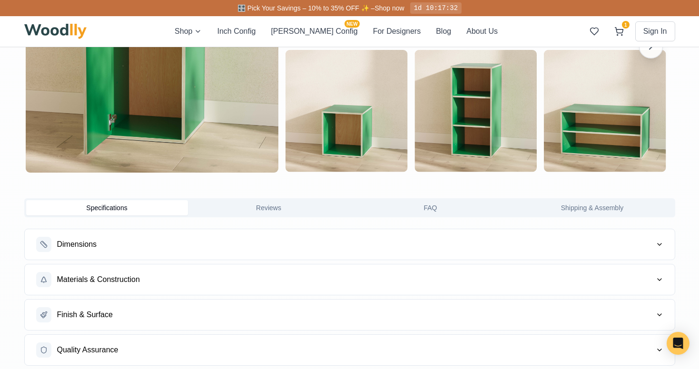
click at [118, 252] on button "Dimensions" at bounding box center [350, 244] width 650 height 30
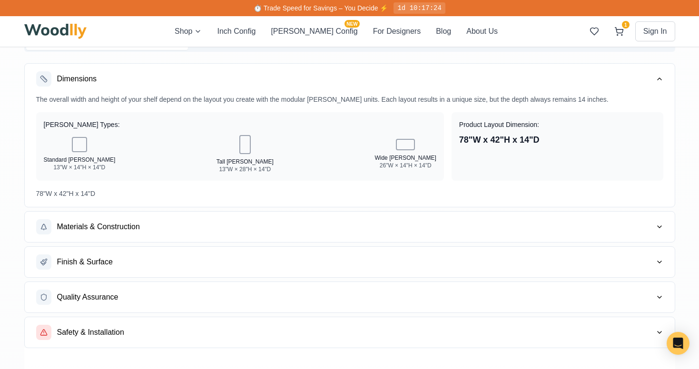
scroll to position [1151, 0]
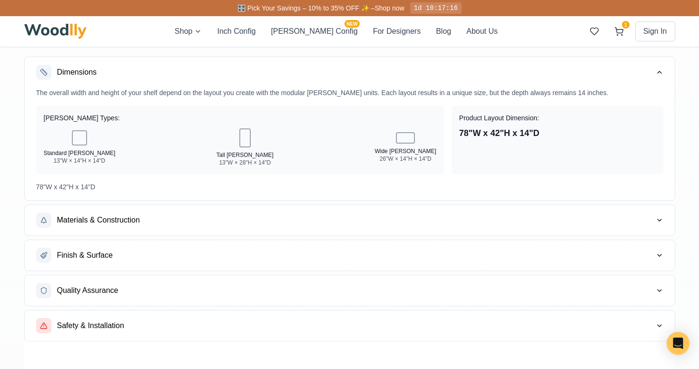
click at [240, 148] on div at bounding box center [244, 138] width 11 height 19
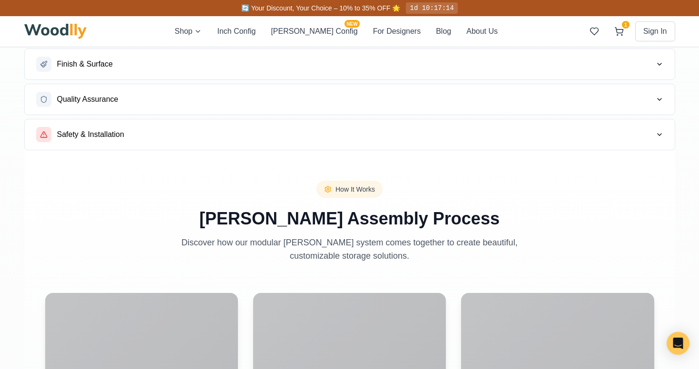
scroll to position [1341, 0]
click at [240, 151] on button "Safety & Installation" at bounding box center [350, 135] width 650 height 30
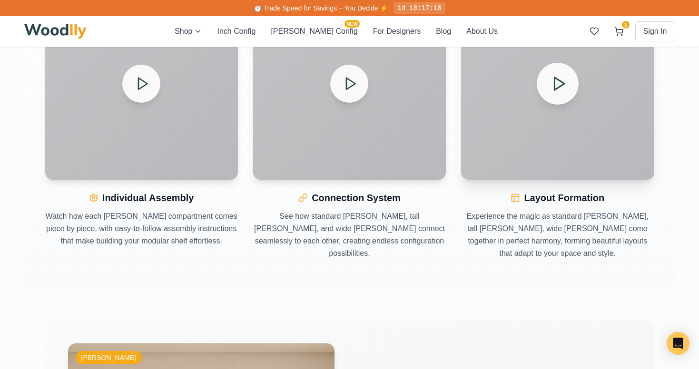
scroll to position [1619, 0]
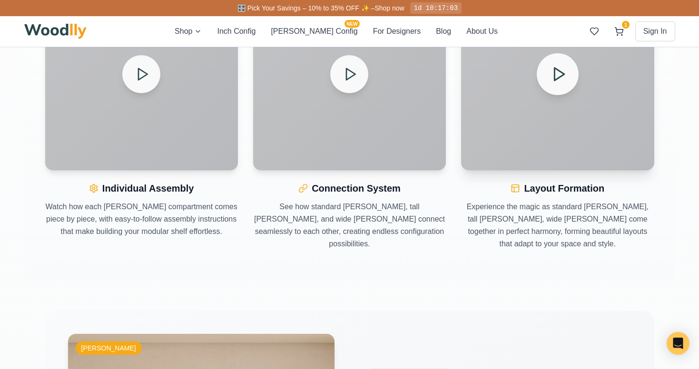
click at [556, 82] on icon at bounding box center [558, 74] width 17 height 17
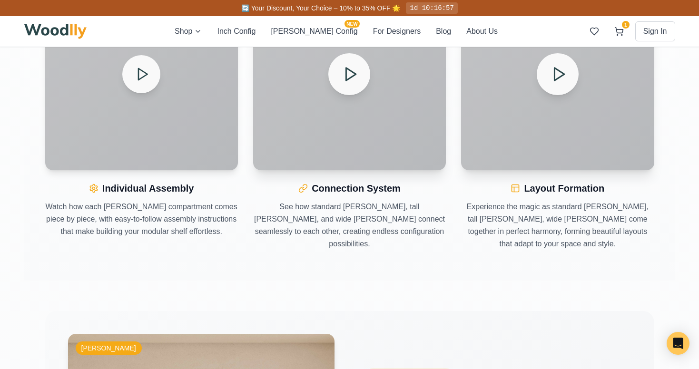
click at [343, 82] on icon at bounding box center [350, 74] width 17 height 17
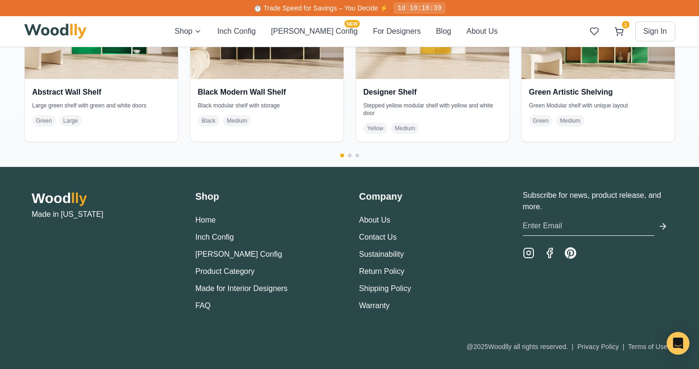
scroll to position [2522, 0]
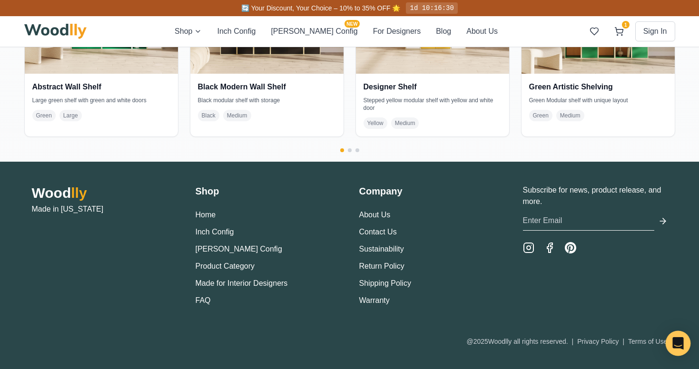
click at [675, 345] on icon "Open Intercom Messenger" at bounding box center [678, 344] width 12 height 12
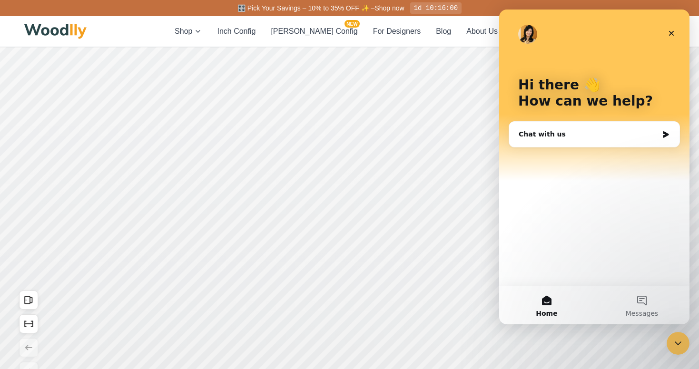
scroll to position [0, 0]
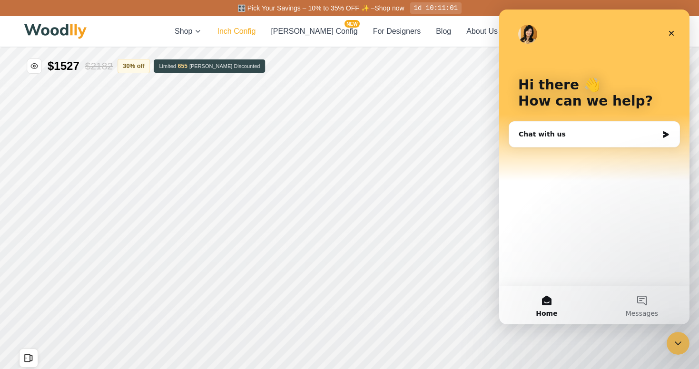
click at [253, 35] on button "Inch Config" at bounding box center [236, 31] width 39 height 11
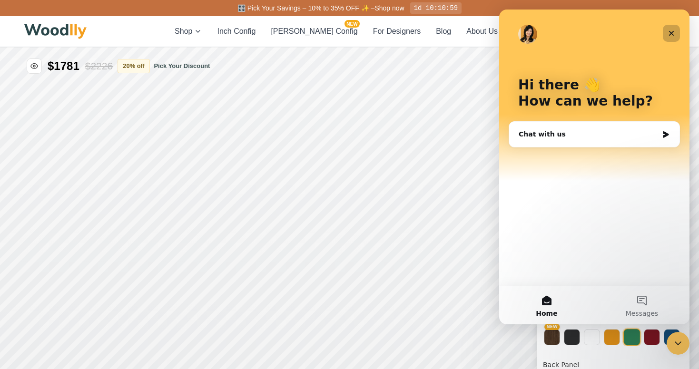
type input "63"
type input "2"
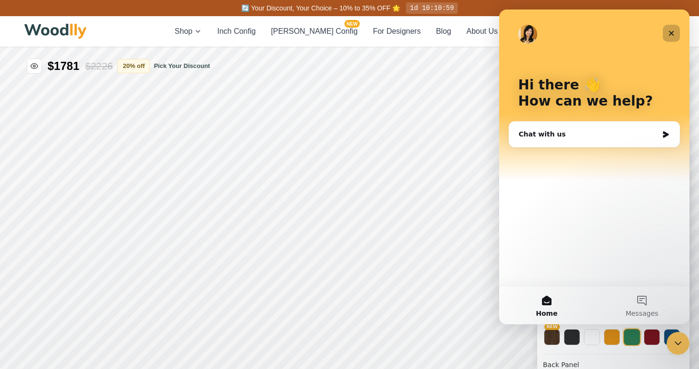
click at [671, 30] on icon "Close" at bounding box center [672, 34] width 8 height 8
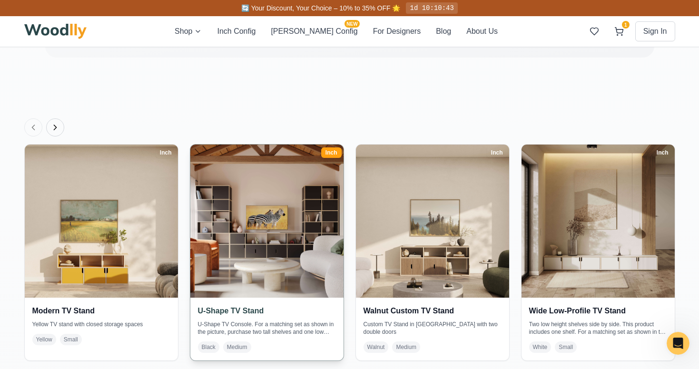
scroll to position [1724, 0]
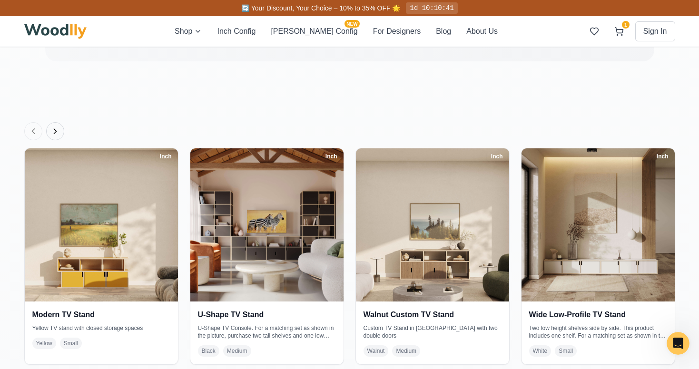
click at [57, 126] on button "Next products" at bounding box center [55, 131] width 18 height 18
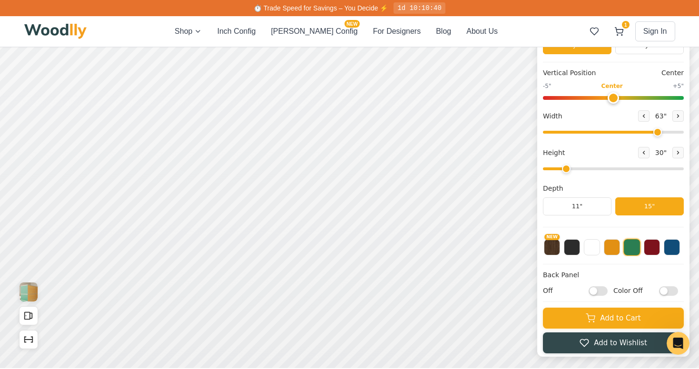
scroll to position [0, 0]
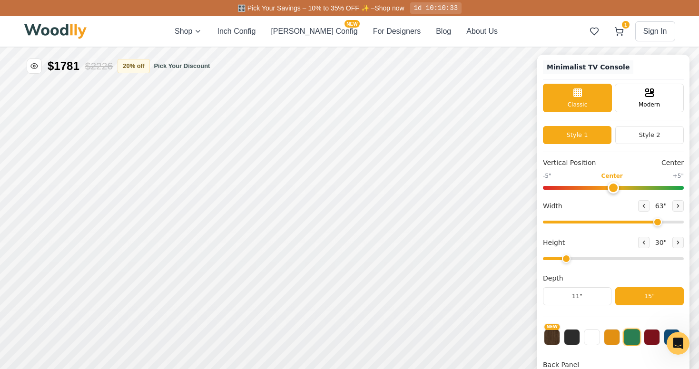
click at [600, 69] on h1 "Minimalist TV Console" at bounding box center [588, 67] width 90 height 14
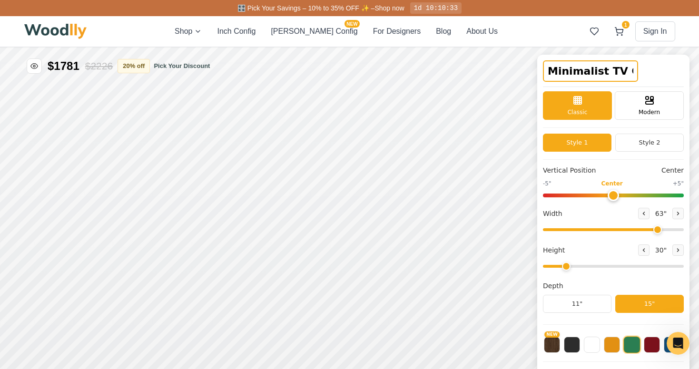
scroll to position [0, 20]
click at [646, 74] on div "Minimalist TV Console" at bounding box center [613, 73] width 141 height 27
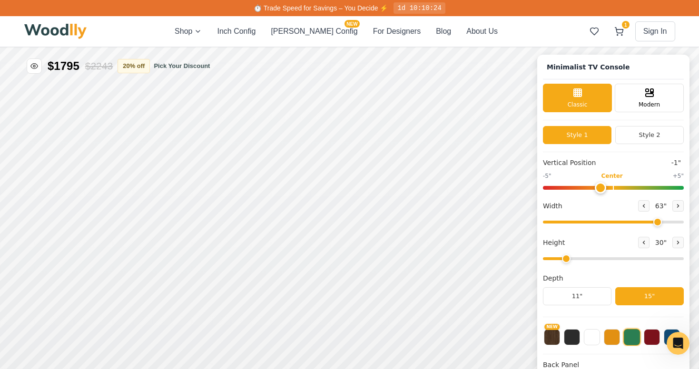
type input "0"
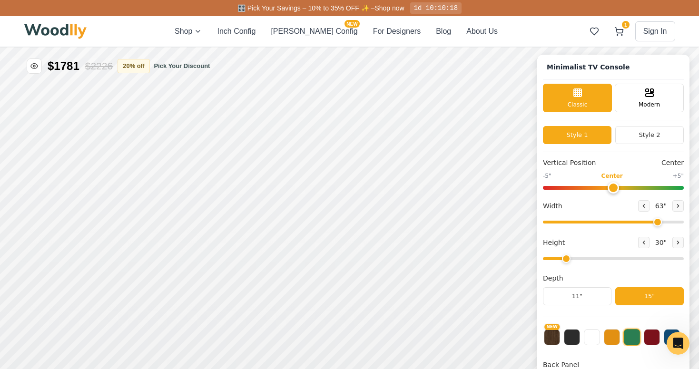
click at [610, 186] on input "range" at bounding box center [613, 188] width 141 height 4
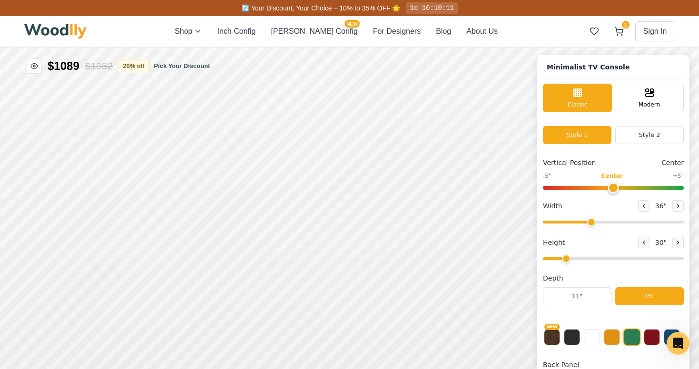
drag, startPoint x: 654, startPoint y: 222, endPoint x: 592, endPoint y: 221, distance: 62.4
type input "36"
click at [592, 221] on input "range" at bounding box center [613, 222] width 141 height 3
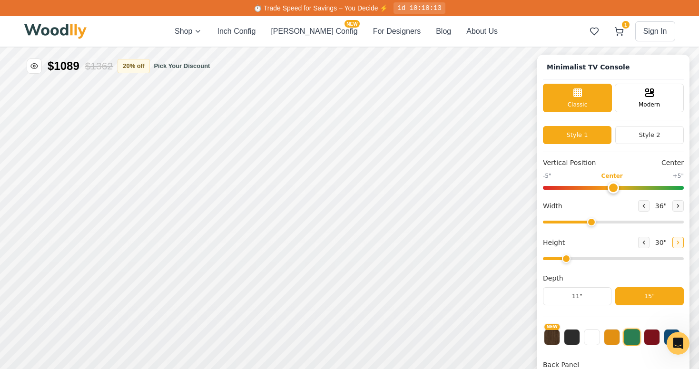
click at [673, 242] on button at bounding box center [678, 242] width 11 height 11
type input "3"
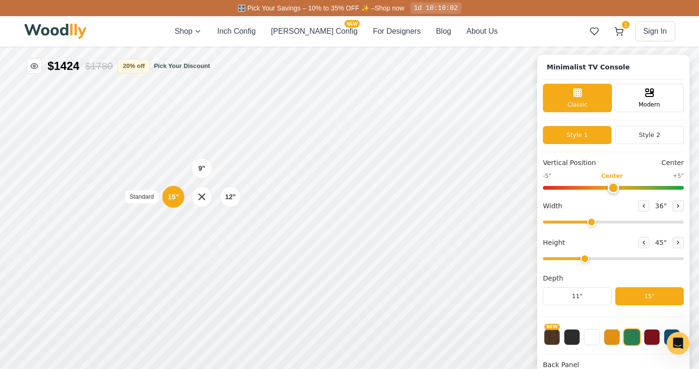
click at [174, 198] on div "15"" at bounding box center [173, 197] width 11 height 10
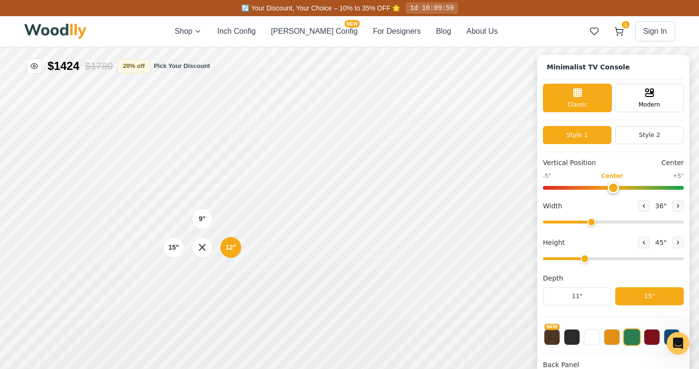
click at [202, 293] on div "9" 12" 15"" at bounding box center [202, 247] width 95 height 95
click at [204, 294] on div "9" 12" 15"" at bounding box center [202, 247] width 95 height 95
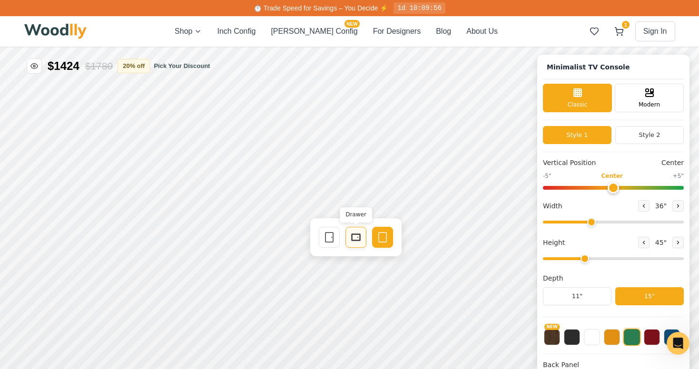
click at [350, 239] on icon at bounding box center [355, 237] width 11 height 11
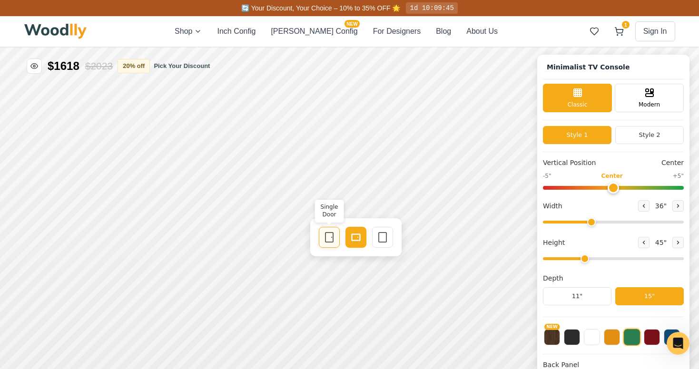
click at [328, 236] on icon at bounding box center [329, 237] width 11 height 11
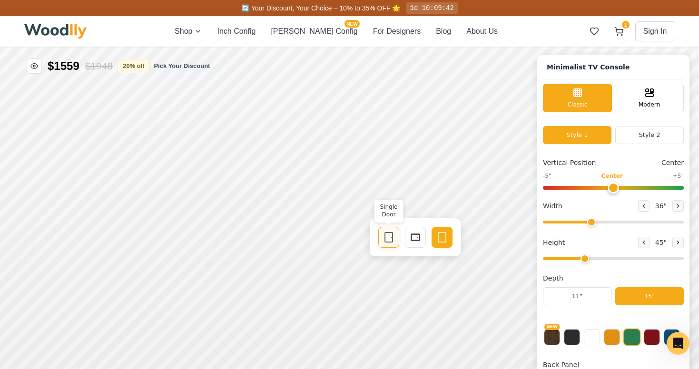
click at [388, 238] on icon at bounding box center [388, 237] width 11 height 11
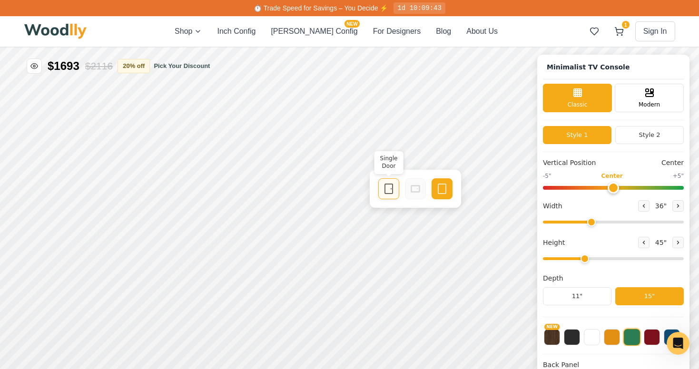
click at [386, 190] on icon at bounding box center [388, 188] width 11 height 11
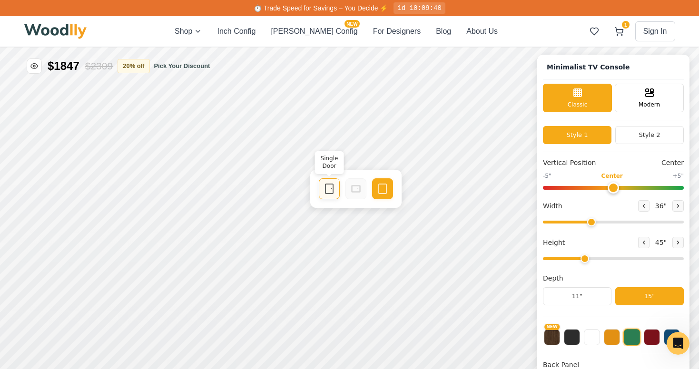
click at [331, 188] on icon at bounding box center [329, 188] width 11 height 11
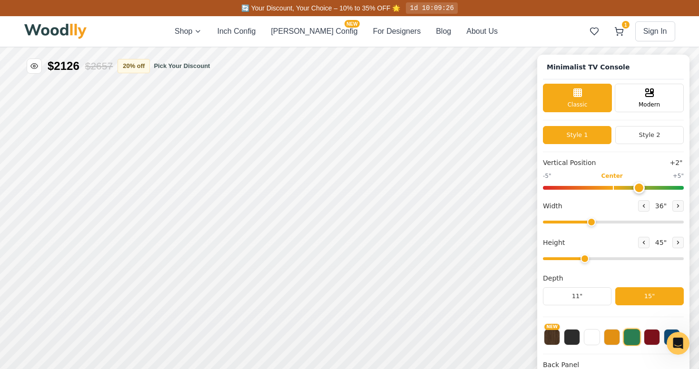
drag, startPoint x: 613, startPoint y: 184, endPoint x: 632, endPoint y: 185, distance: 19.5
click at [632, 186] on input "range" at bounding box center [613, 188] width 141 height 4
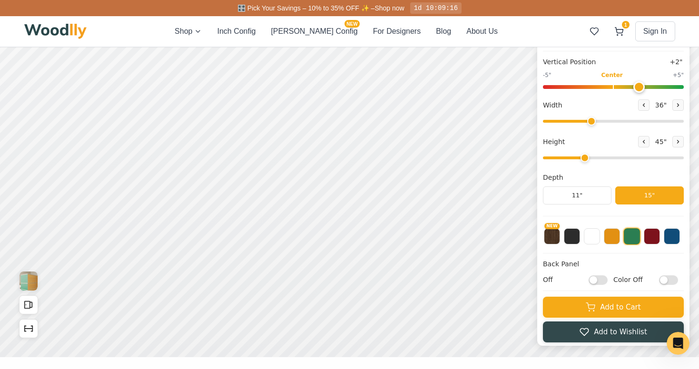
scroll to position [74, 0]
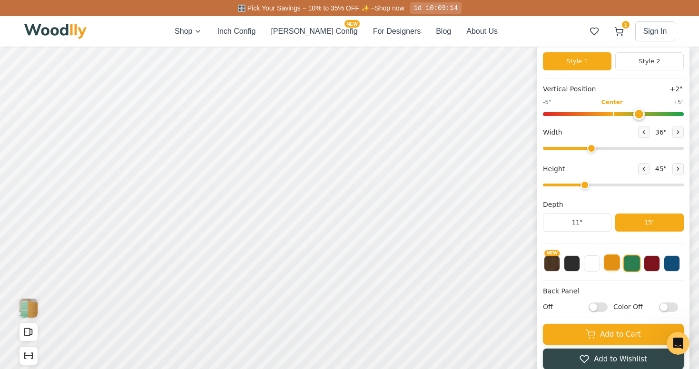
click at [612, 268] on button at bounding box center [612, 263] width 16 height 16
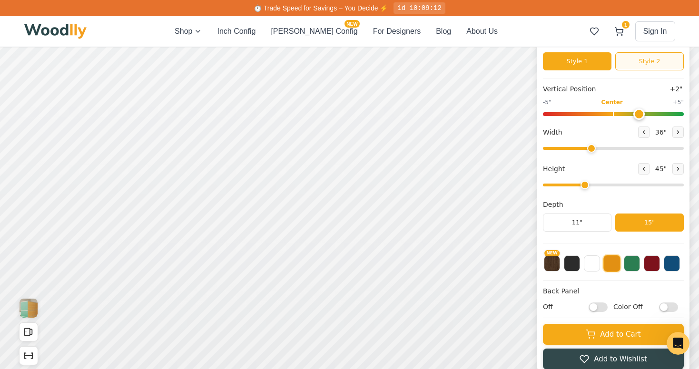
click at [654, 62] on button "Style 2" at bounding box center [650, 61] width 69 height 18
click at [581, 62] on button "Style 1" at bounding box center [577, 61] width 69 height 18
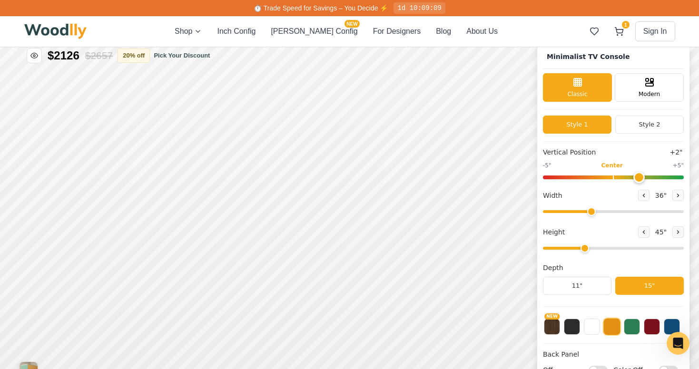
scroll to position [0, 0]
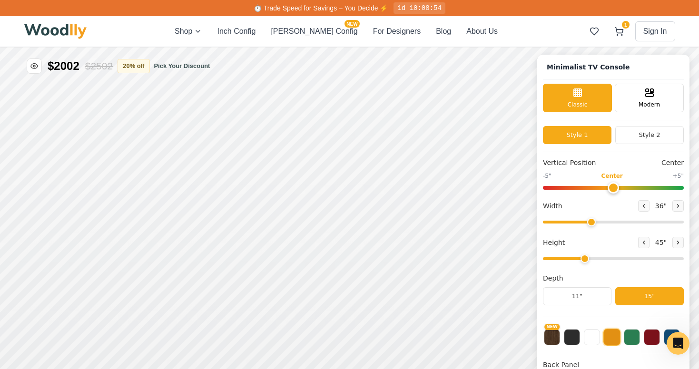
drag, startPoint x: 640, startPoint y: 188, endPoint x: 614, endPoint y: 188, distance: 25.7
click at [614, 188] on input "range" at bounding box center [613, 188] width 141 height 4
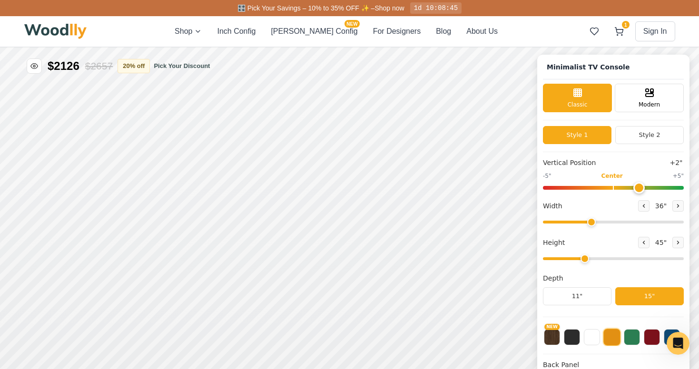
drag, startPoint x: 613, startPoint y: 186, endPoint x: 632, endPoint y: 185, distance: 19.1
type input "2"
click at [632, 186] on input "range" at bounding box center [613, 188] width 141 height 4
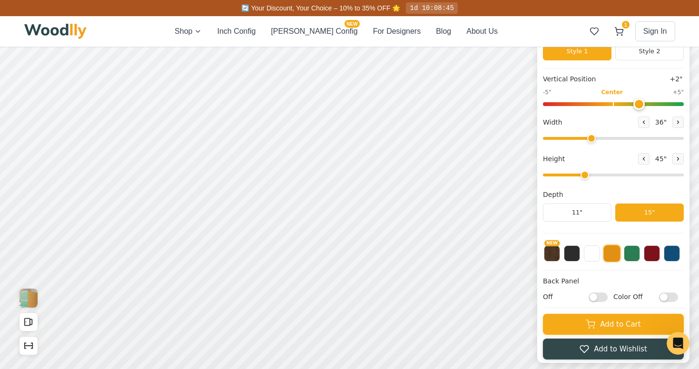
scroll to position [84, 0]
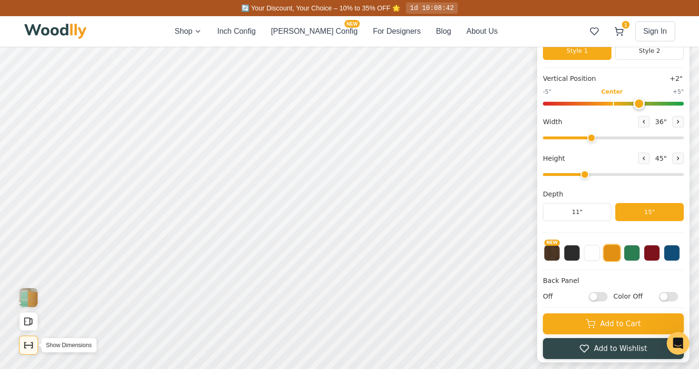
click at [28, 341] on icon "Show Dimensions" at bounding box center [28, 345] width 10 height 10
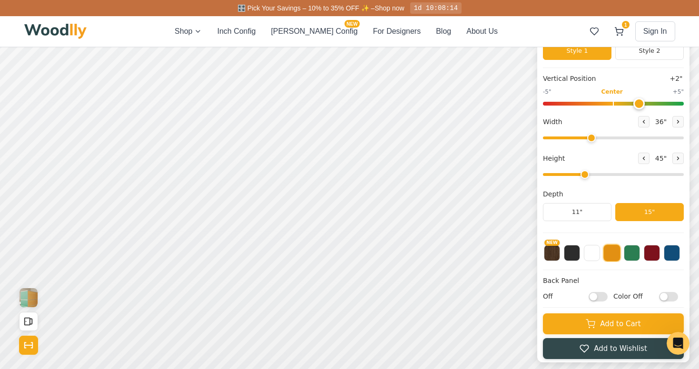
click at [594, 299] on input "Off" at bounding box center [598, 297] width 19 height 10
checkbox input "true"
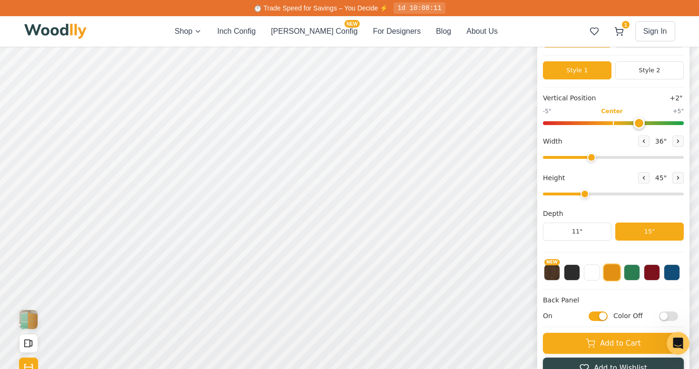
scroll to position [71, 0]
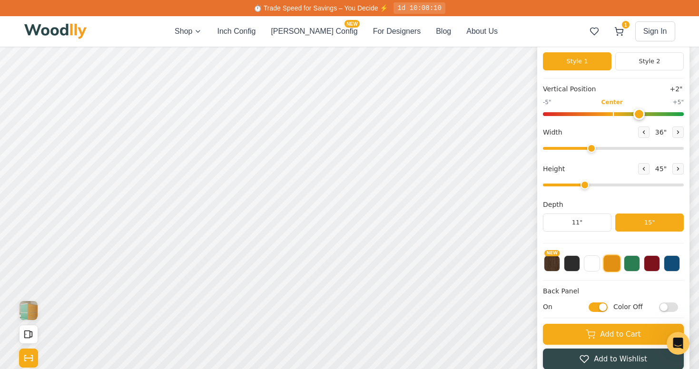
click at [664, 307] on input "Color Off" at bounding box center [668, 308] width 19 height 10
checkbox input "true"
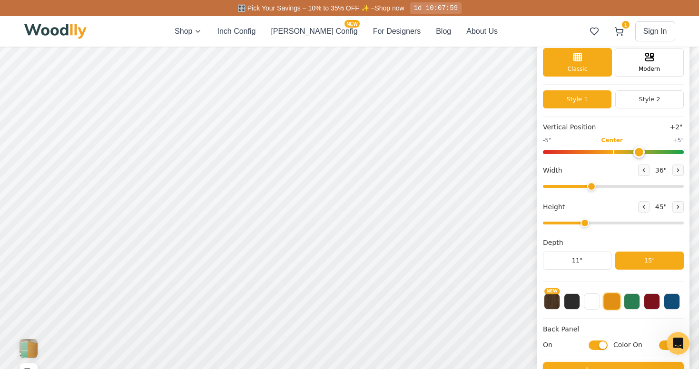
scroll to position [48, 0]
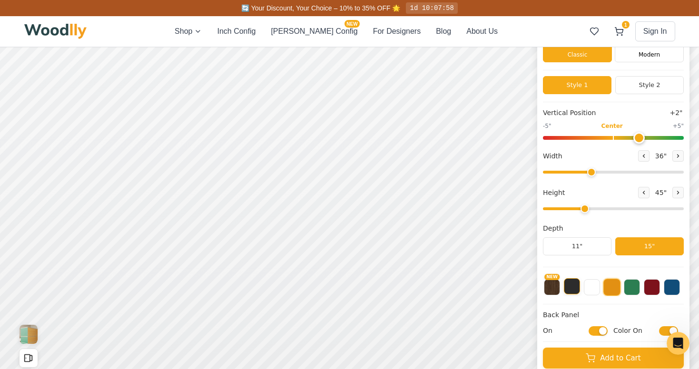
click at [571, 290] on button at bounding box center [572, 286] width 16 height 16
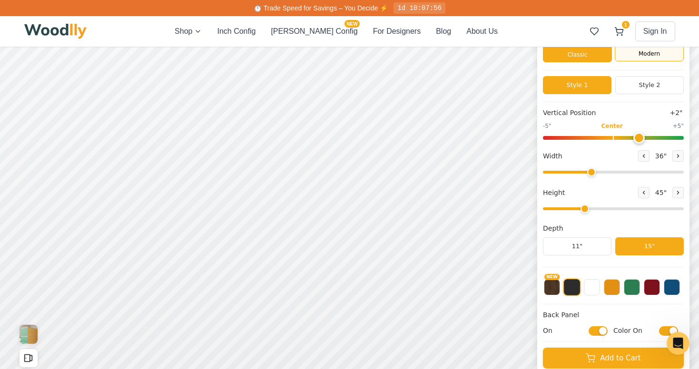
click at [655, 55] on span "Modern" at bounding box center [649, 54] width 21 height 9
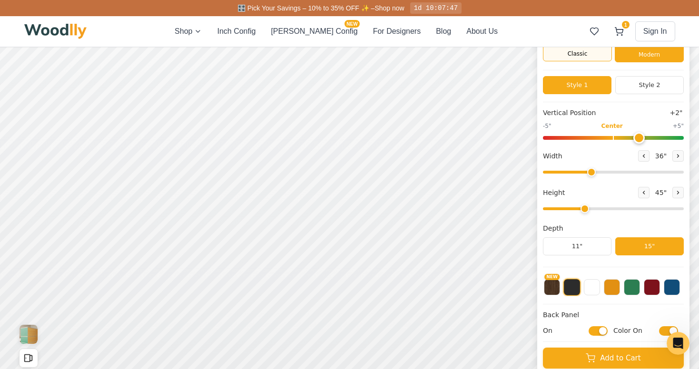
click at [587, 59] on div "Classic" at bounding box center [577, 47] width 69 height 29
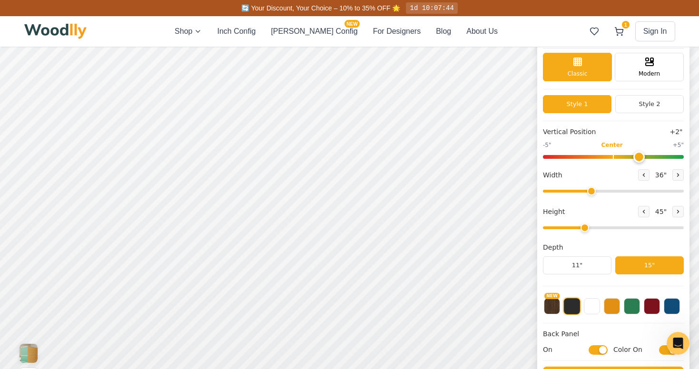
scroll to position [0, 0]
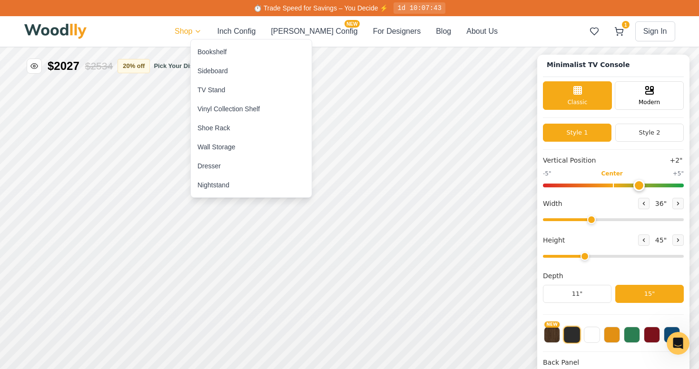
click at [216, 148] on div "Wall Storage" at bounding box center [217, 147] width 38 height 10
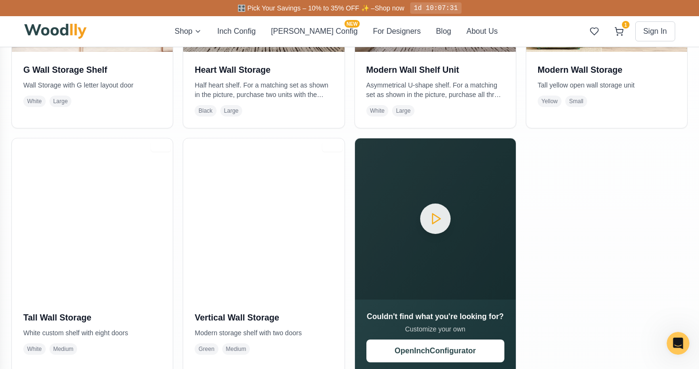
scroll to position [350, 0]
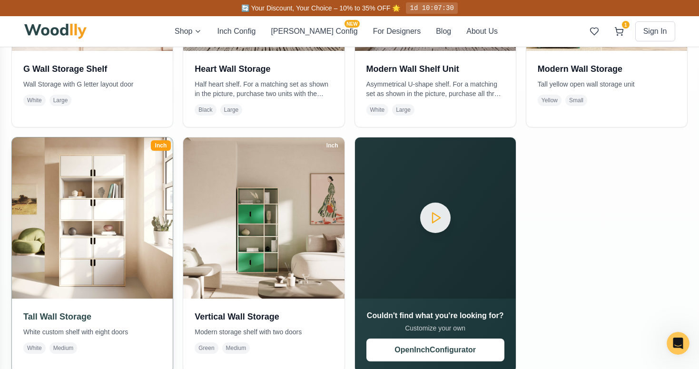
click at [104, 232] on img at bounding box center [92, 218] width 169 height 169
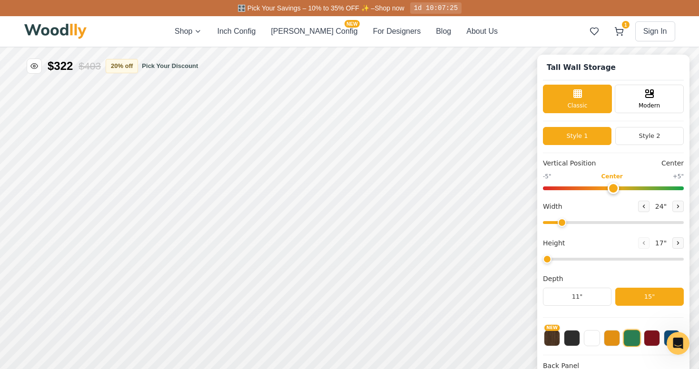
type input "36"
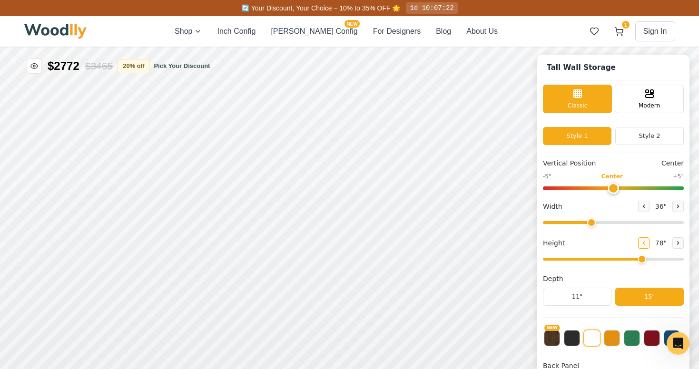
click at [644, 244] on icon at bounding box center [644, 243] width 1 height 3
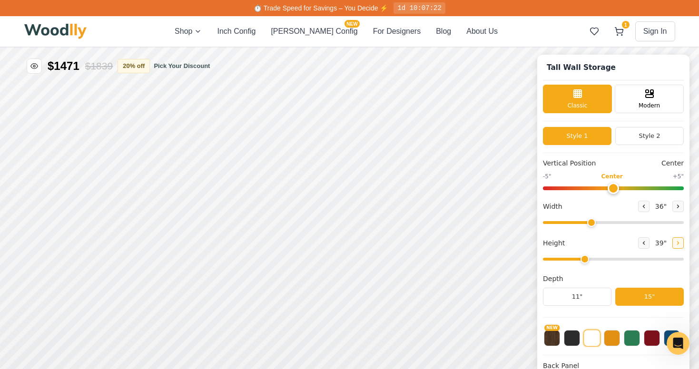
click at [675, 244] on icon at bounding box center [678, 243] width 6 height 6
click at [638, 243] on button at bounding box center [643, 243] width 11 height 11
type input "3"
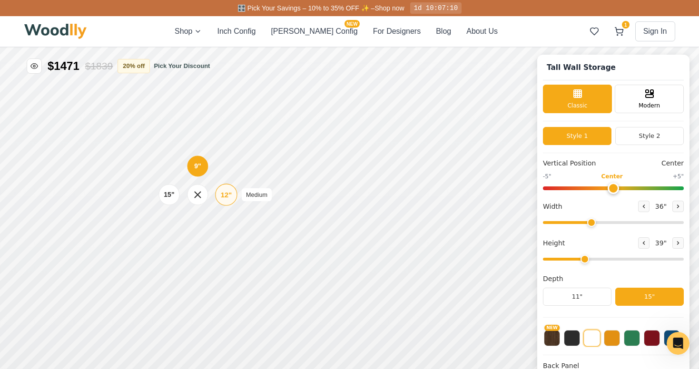
click at [227, 194] on div "12"" at bounding box center [226, 194] width 11 height 10
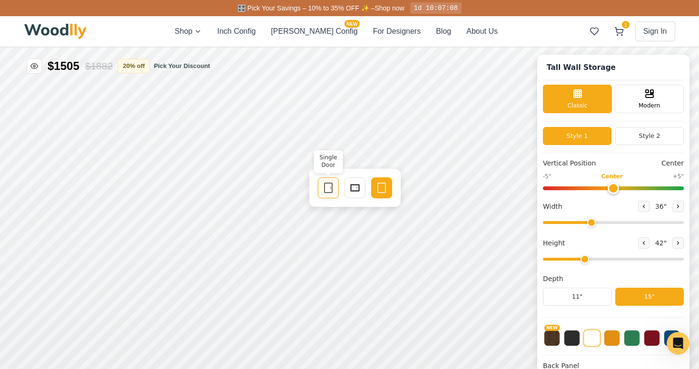
click at [323, 189] on icon at bounding box center [328, 187] width 11 height 11
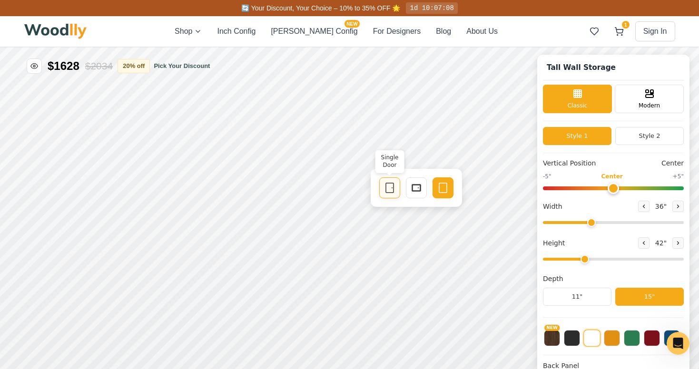
click at [383, 189] on div "Single Door" at bounding box center [389, 188] width 21 height 21
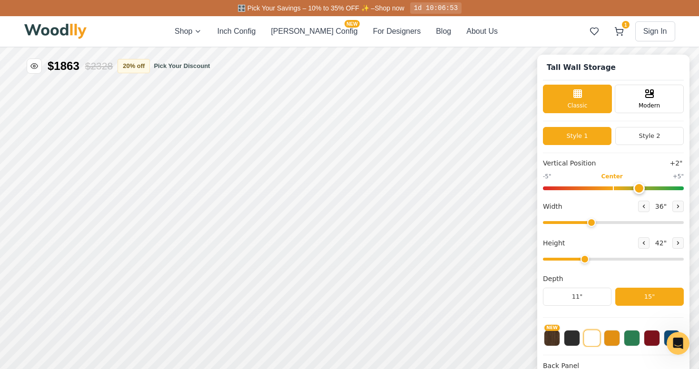
drag, startPoint x: 614, startPoint y: 186, endPoint x: 632, endPoint y: 186, distance: 17.6
type input "2"
click at [632, 187] on input "range" at bounding box center [613, 189] width 141 height 4
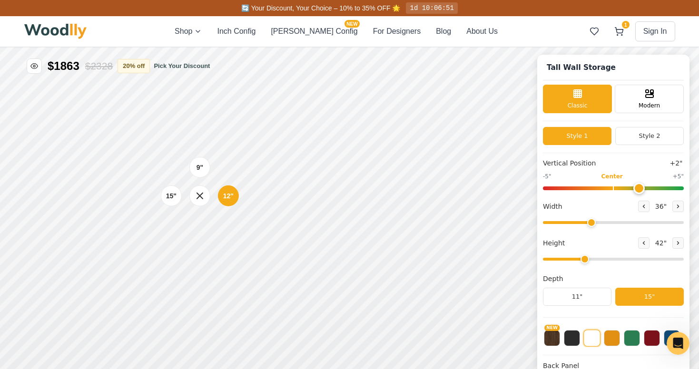
click at [199, 243] on div "9" 12" 15"" at bounding box center [199, 196] width 95 height 95
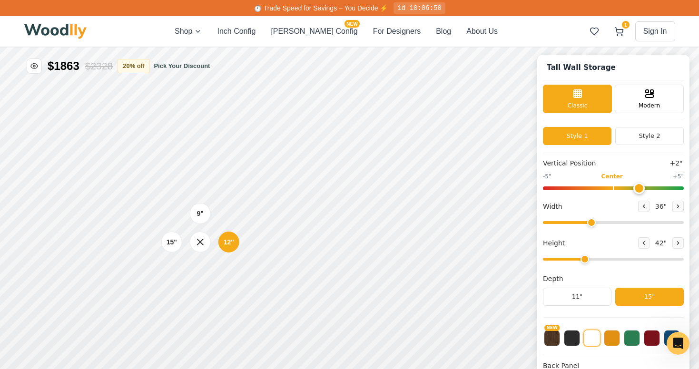
click at [158, 288] on div "9" 12" 15"" at bounding box center [200, 242] width 95 height 95
click at [169, 332] on div "9" 12" 15"" at bounding box center [200, 293] width 95 height 95
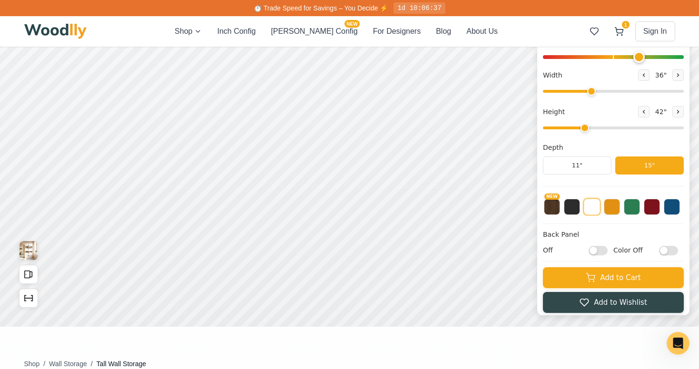
scroll to position [134, 0]
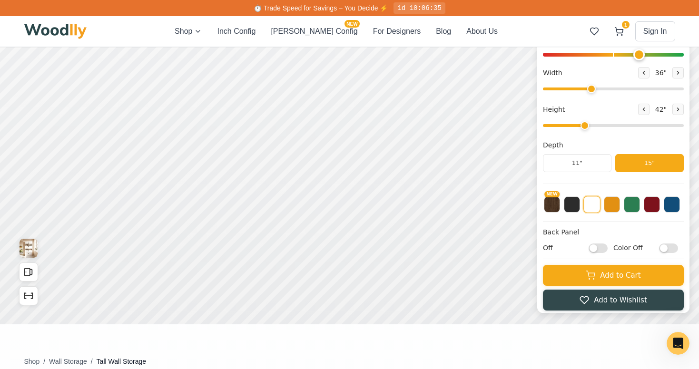
click at [594, 248] on input "Off" at bounding box center [598, 248] width 19 height 10
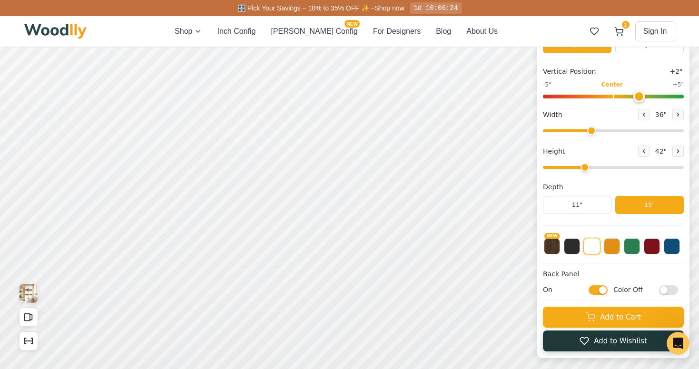
scroll to position [96, 0]
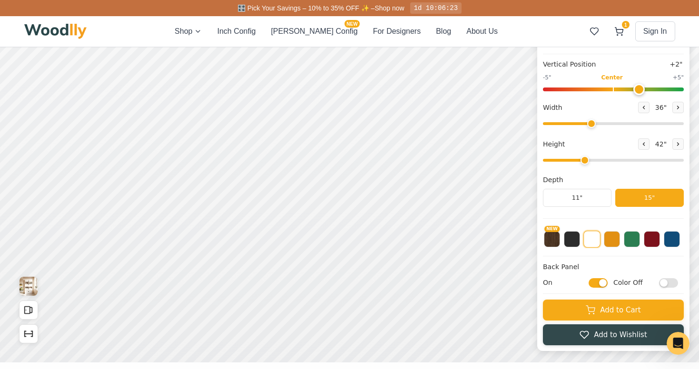
click at [603, 283] on input "On" at bounding box center [598, 283] width 19 height 10
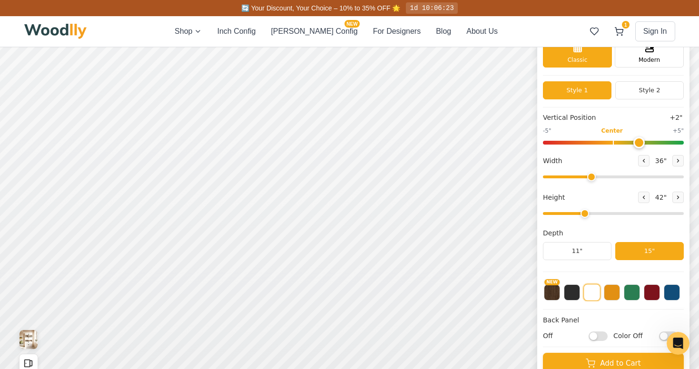
scroll to position [61, 0]
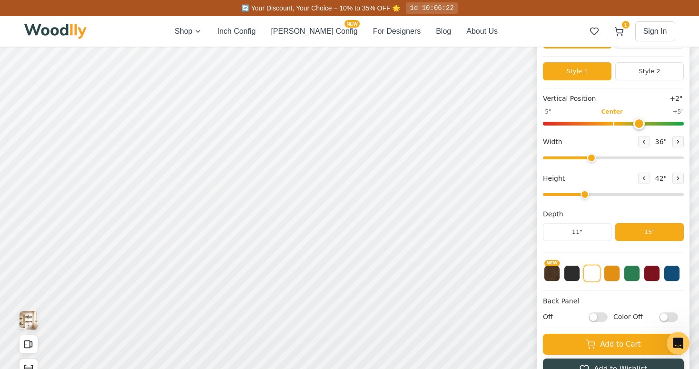
click at [595, 317] on input "Off" at bounding box center [598, 317] width 19 height 10
checkbox input "true"
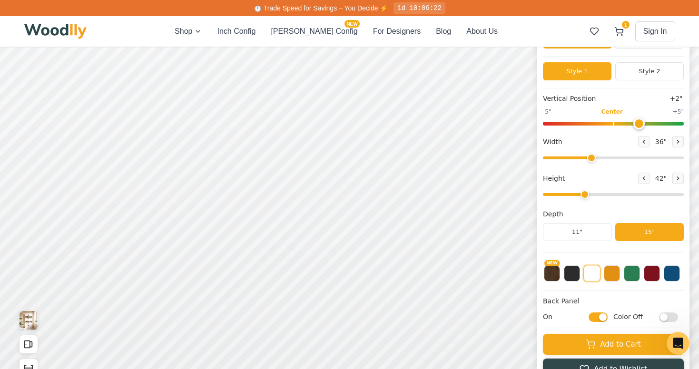
click at [663, 315] on input "Color Off" at bounding box center [668, 317] width 19 height 10
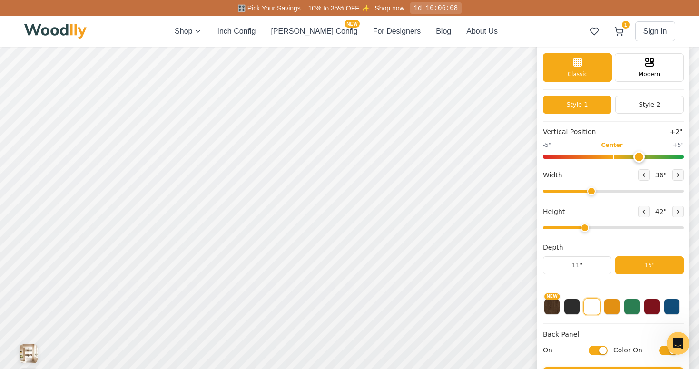
scroll to position [54, 0]
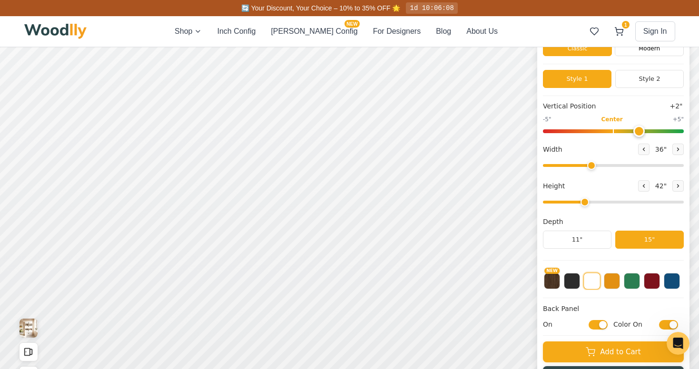
click at [675, 324] on input "Color On" at bounding box center [668, 325] width 19 height 10
checkbox input "false"
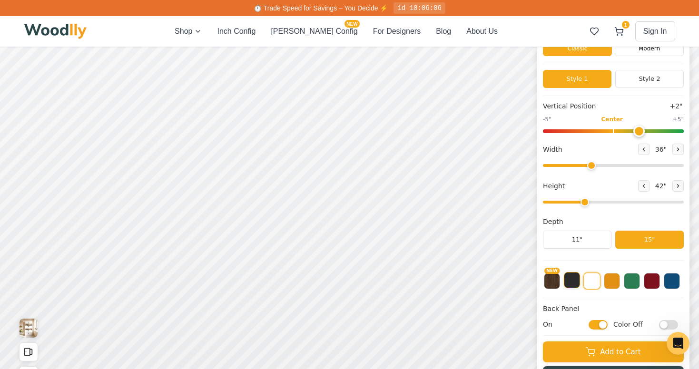
click at [571, 281] on button at bounding box center [572, 280] width 16 height 16
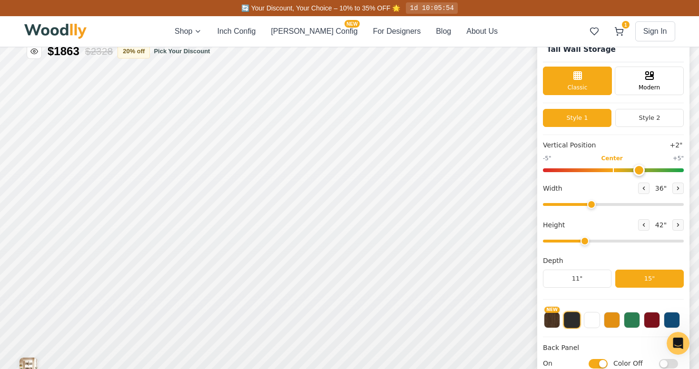
scroll to position [0, 0]
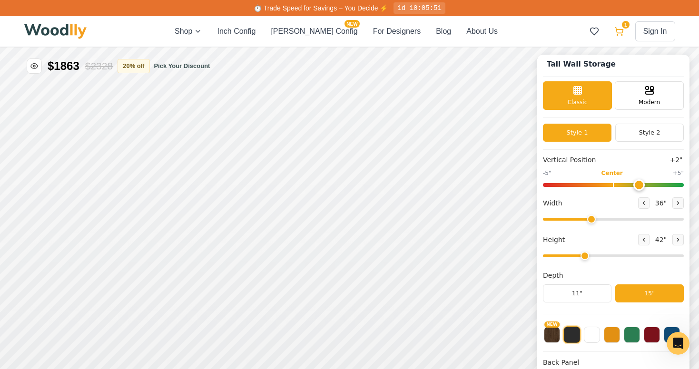
click at [620, 31] on icon at bounding box center [620, 32] width 10 height 10
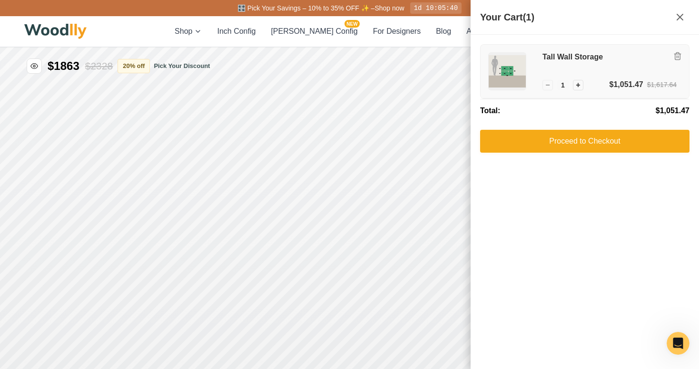
click at [507, 70] on img at bounding box center [507, 71] width 37 height 37
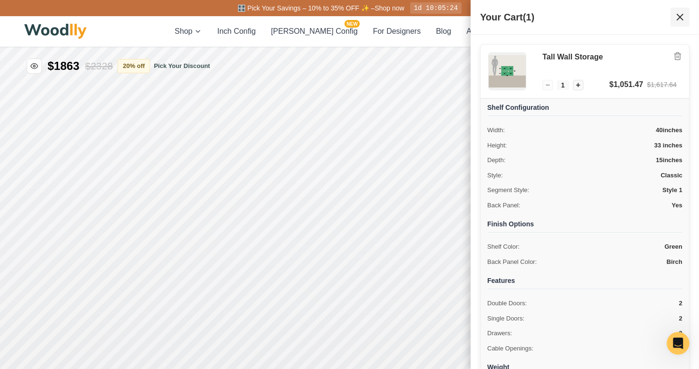
click at [685, 17] on icon at bounding box center [680, 16] width 11 height 11
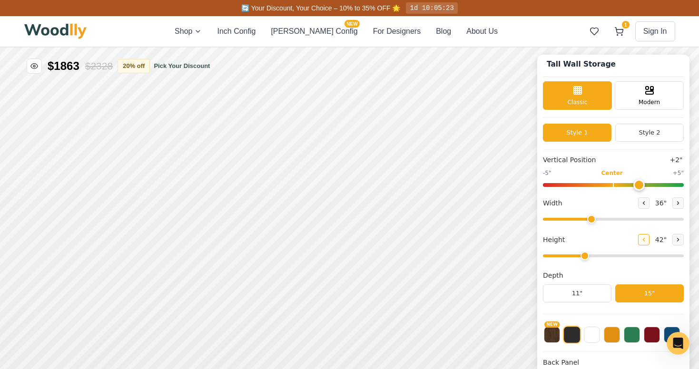
click at [641, 240] on icon at bounding box center [644, 240] width 6 height 6
type input "2"
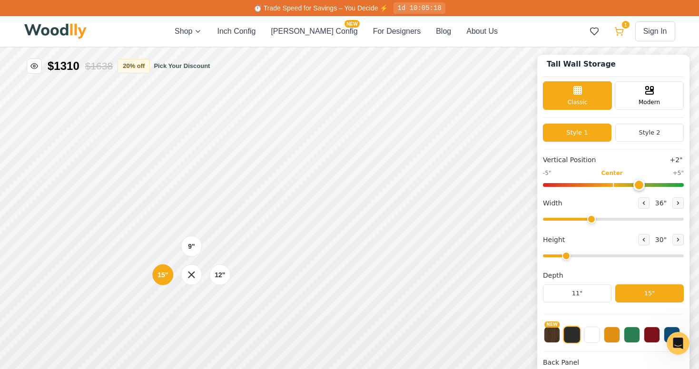
click at [625, 33] on button "1" at bounding box center [619, 31] width 17 height 17
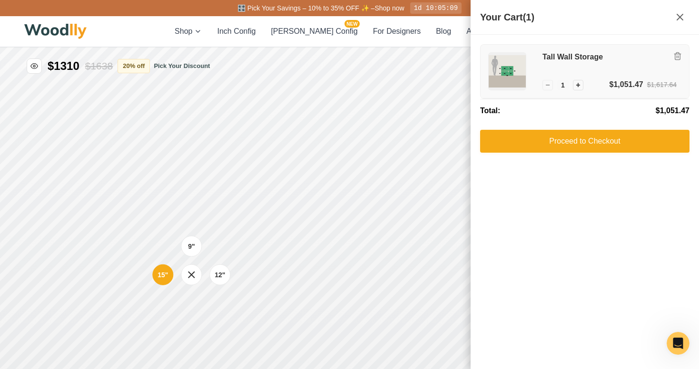
click at [507, 70] on img at bounding box center [507, 71] width 37 height 37
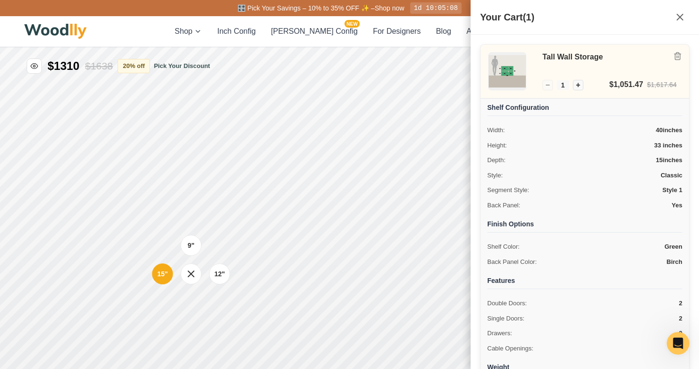
scroll to position [139, 0]
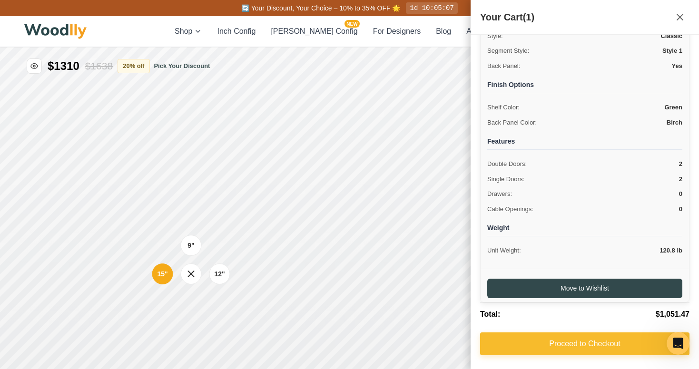
click at [576, 345] on button "Proceed to Checkout" at bounding box center [584, 344] width 209 height 23
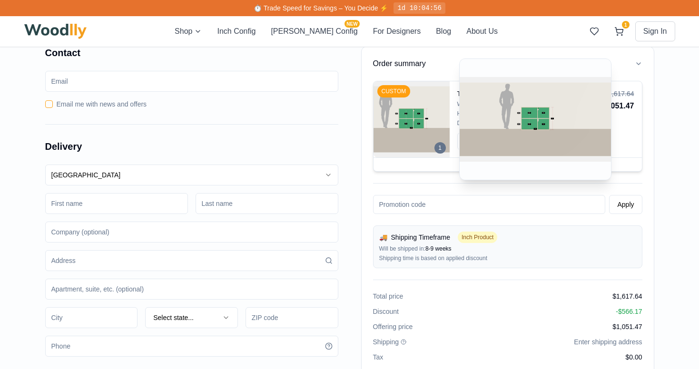
click at [425, 135] on img at bounding box center [412, 119] width 76 height 76
click at [418, 117] on img at bounding box center [412, 119] width 76 height 76
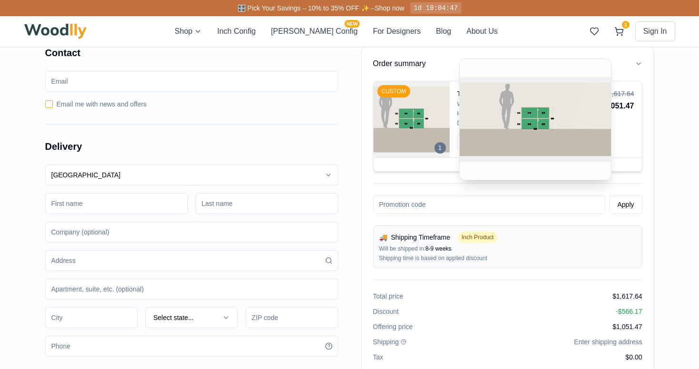
click at [440, 146] on div "1" at bounding box center [440, 147] width 11 height 11
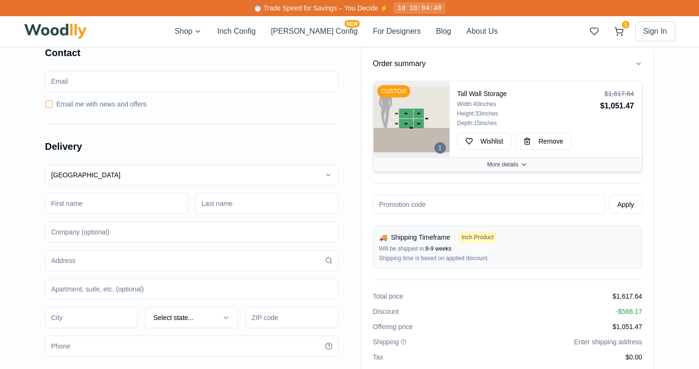
click at [501, 166] on span "More details" at bounding box center [502, 165] width 31 height 8
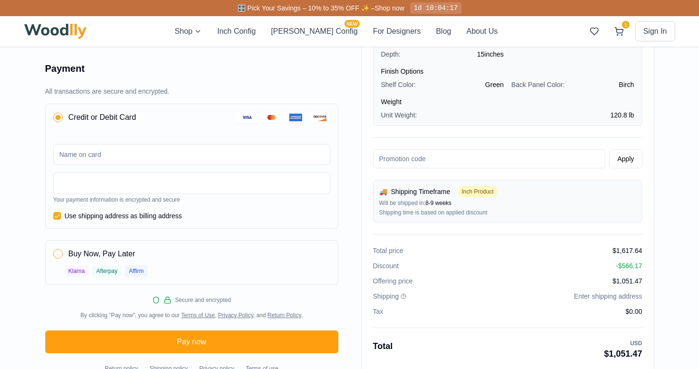
scroll to position [345, 0]
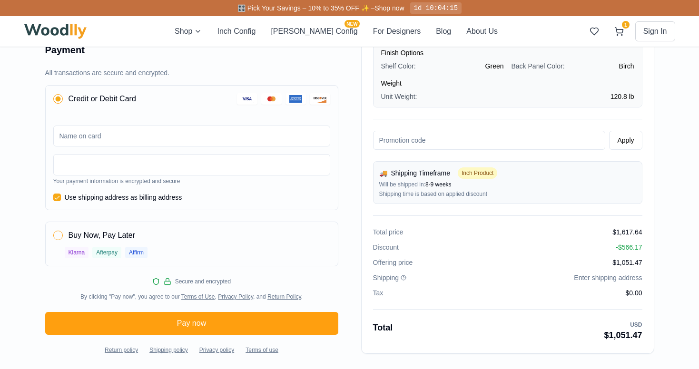
click at [484, 174] on span "Inch Product" at bounding box center [478, 173] width 40 height 11
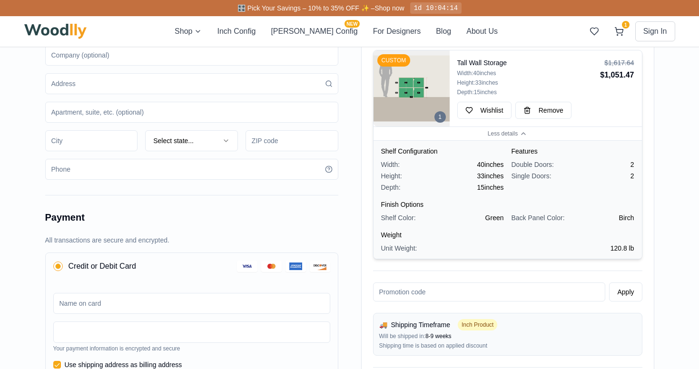
scroll to position [0, 0]
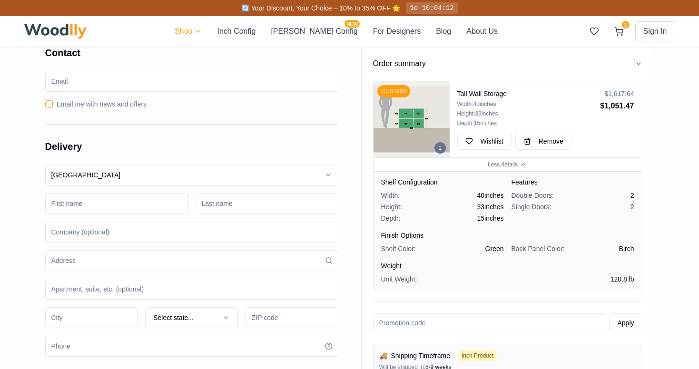
click at [210, 29] on html "🔄 Your Discount, Your Choice – 10% to 35% OFF 🌟 1d 10:04:12 Shop Inch Config [P…" at bounding box center [349, 357] width 699 height 714
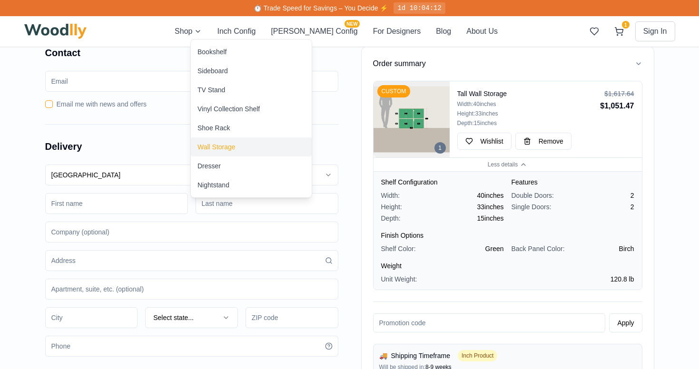
click at [219, 148] on div "Wall Storage" at bounding box center [217, 147] width 38 height 10
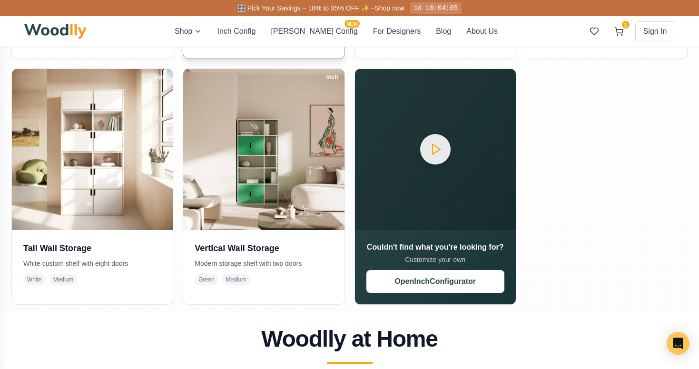
scroll to position [433, 0]
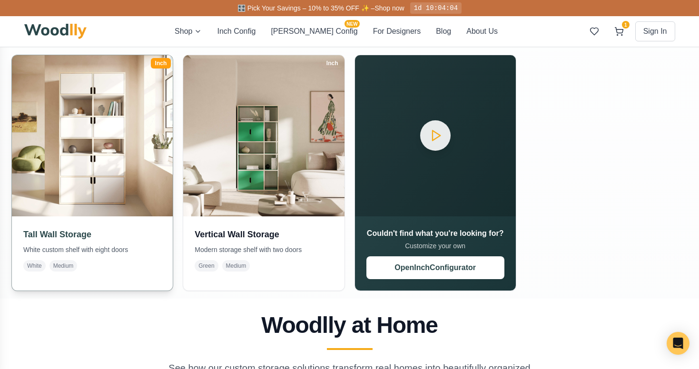
click at [83, 178] on img at bounding box center [92, 135] width 169 height 169
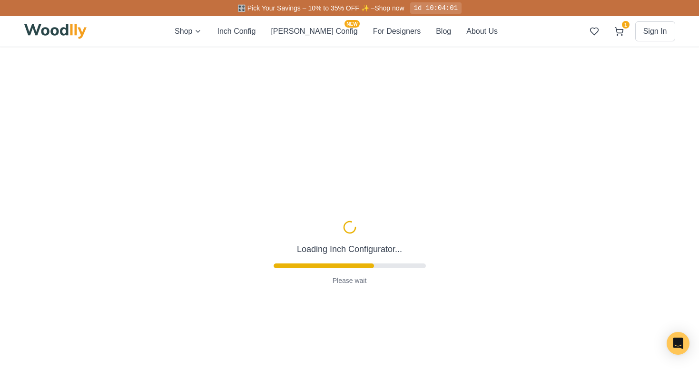
type input "36"
type input "6"
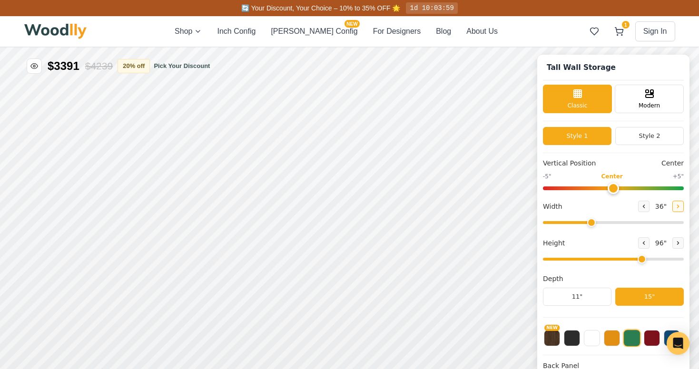
click at [675, 209] on icon at bounding box center [678, 207] width 6 height 6
type input "40"
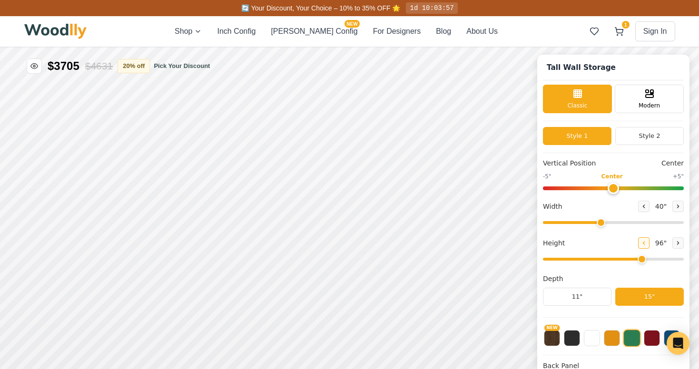
click at [641, 242] on icon at bounding box center [644, 243] width 6 height 6
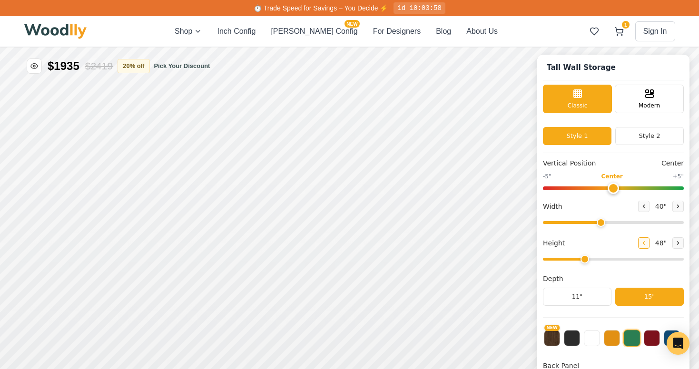
click at [641, 242] on icon at bounding box center [644, 243] width 6 height 6
type input "2"
drag, startPoint x: 615, startPoint y: 189, endPoint x: 632, endPoint y: 189, distance: 17.6
type input "2"
click at [632, 189] on input "range" at bounding box center [613, 189] width 141 height 4
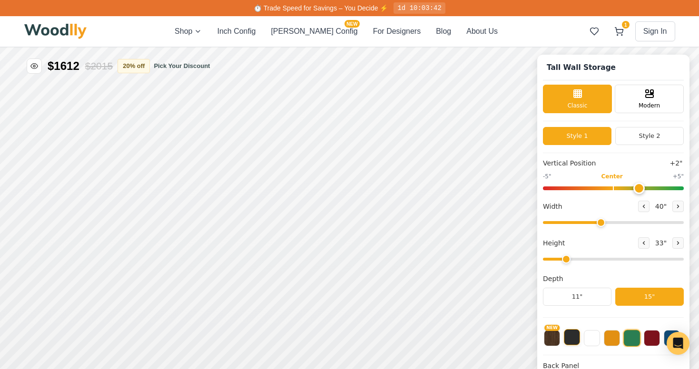
click at [573, 339] on button at bounding box center [572, 337] width 16 height 16
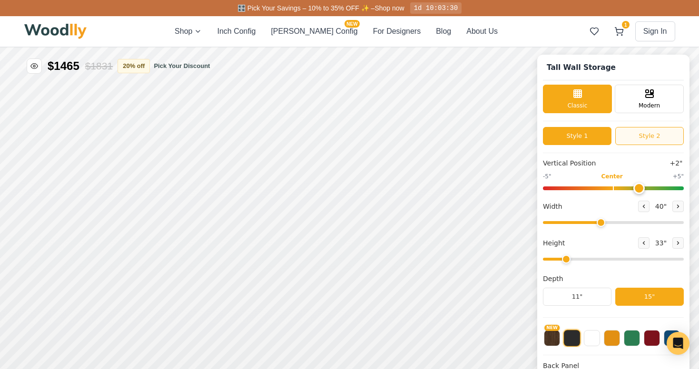
click at [646, 139] on button "Style 2" at bounding box center [650, 136] width 69 height 18
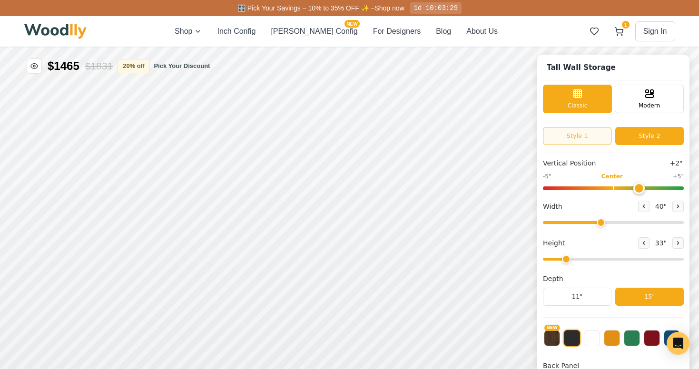
click at [587, 137] on button "Style 1" at bounding box center [577, 136] width 69 height 18
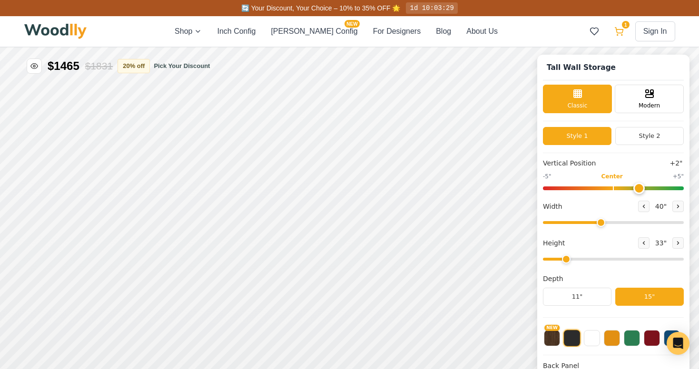
click at [618, 30] on icon at bounding box center [619, 31] width 8 height 6
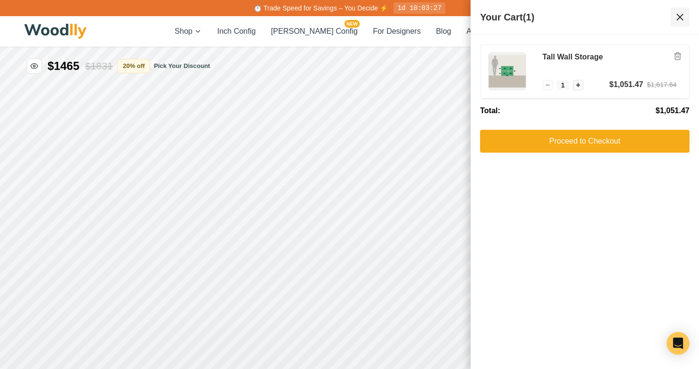
click at [679, 15] on icon at bounding box center [680, 17] width 6 height 6
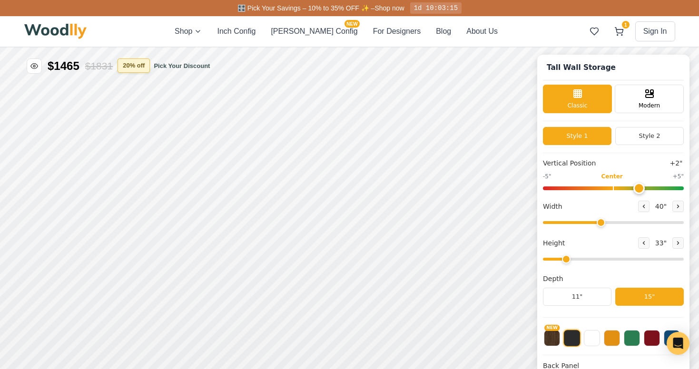
click at [135, 66] on button "20 % off" at bounding box center [134, 66] width 32 height 14
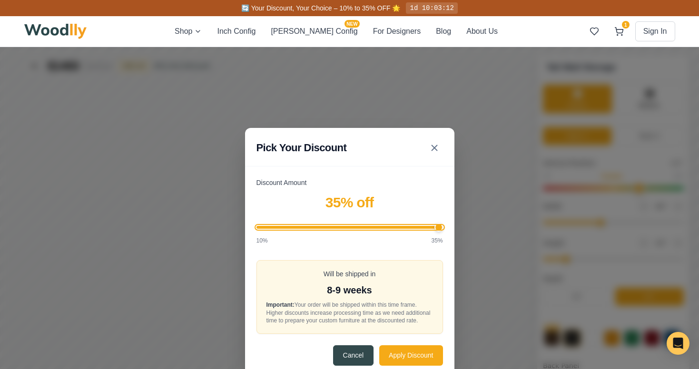
drag, startPoint x: 331, startPoint y: 222, endPoint x: 453, endPoint y: 224, distance: 121.9
type input "35"
click at [443, 226] on input "Discount Amount" at bounding box center [350, 227] width 187 height 3
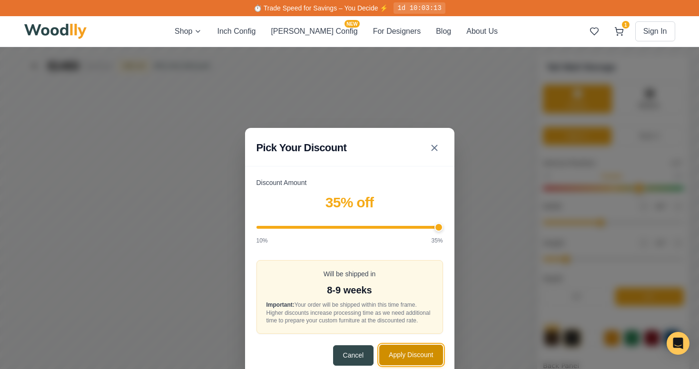
click at [399, 356] on button "Apply Discount" at bounding box center [410, 355] width 63 height 20
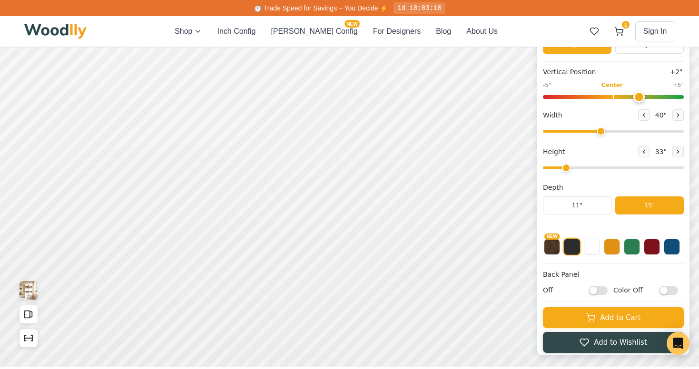
scroll to position [92, 0]
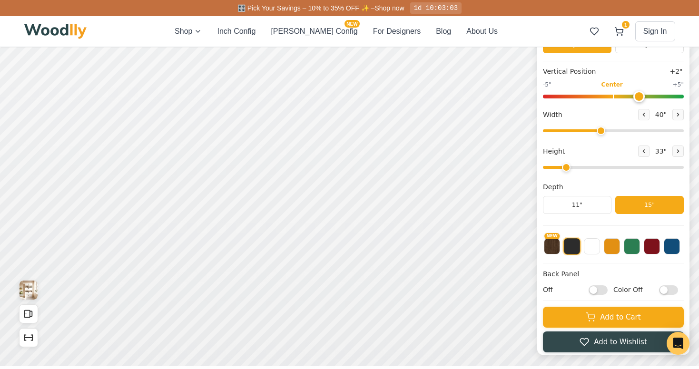
click at [594, 290] on input "Off" at bounding box center [598, 290] width 19 height 10
checkbox input "true"
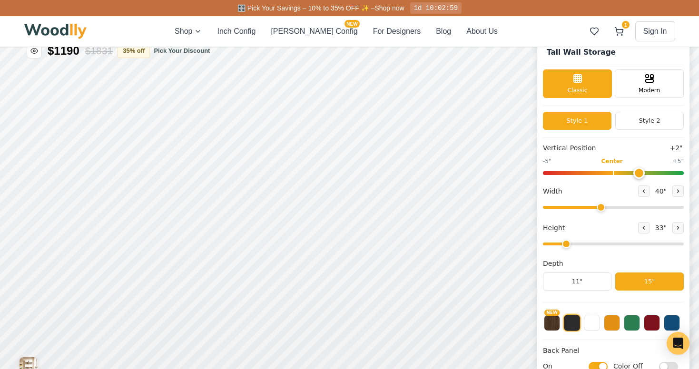
scroll to position [8, 0]
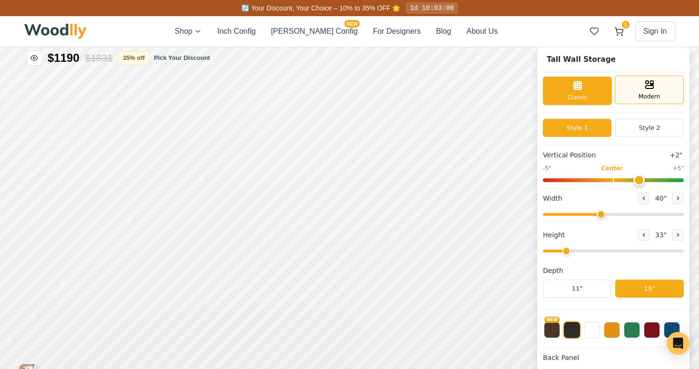
click at [645, 90] on div "Modern" at bounding box center [649, 90] width 69 height 29
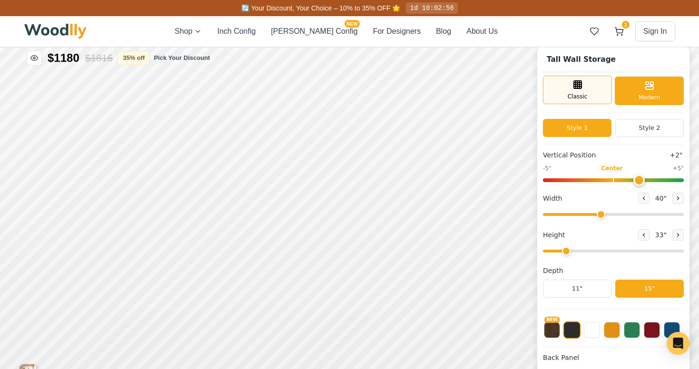
click at [575, 95] on span "Classic" at bounding box center [578, 96] width 20 height 9
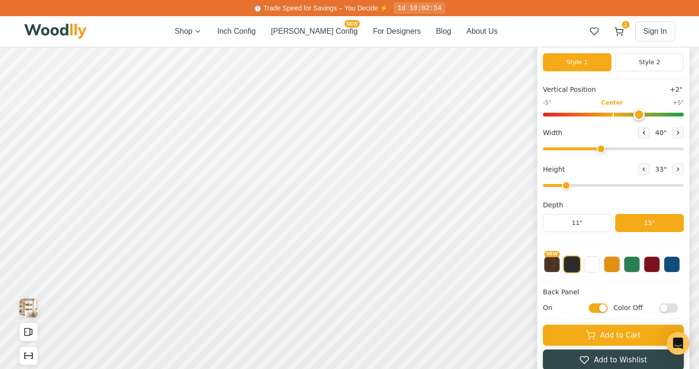
scroll to position [39, 0]
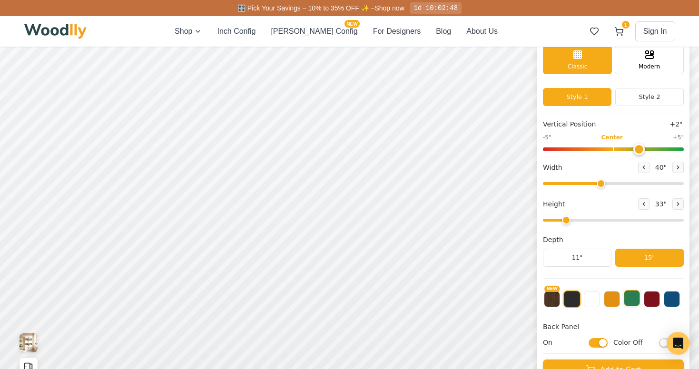
click at [633, 299] on button at bounding box center [632, 298] width 16 height 16
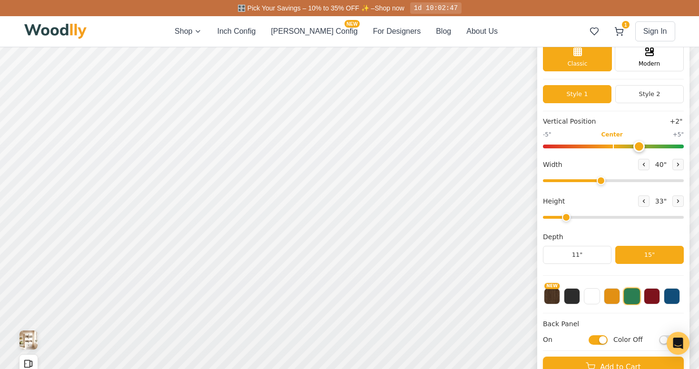
scroll to position [52, 0]
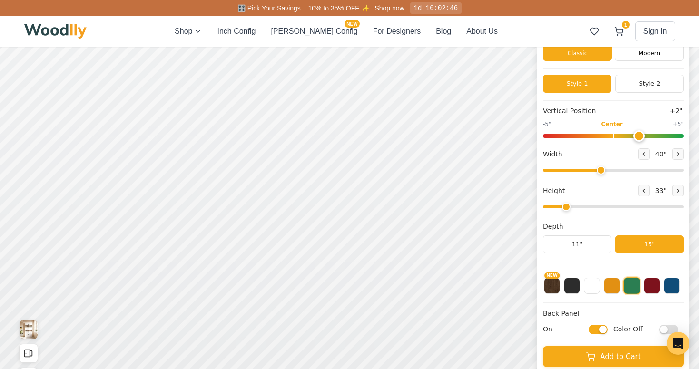
click at [566, 278] on div "NEW" at bounding box center [613, 283] width 141 height 24
click at [570, 284] on button at bounding box center [572, 285] width 16 height 16
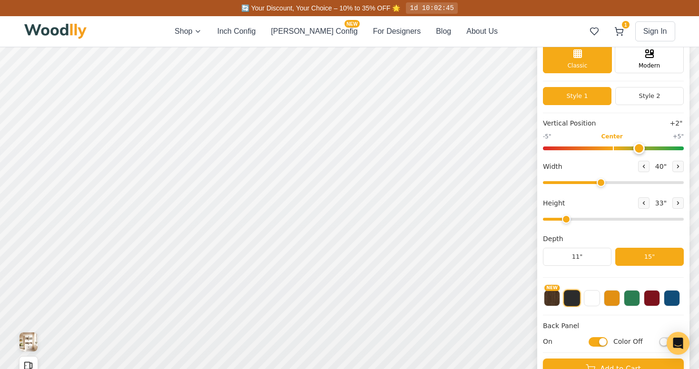
scroll to position [41, 0]
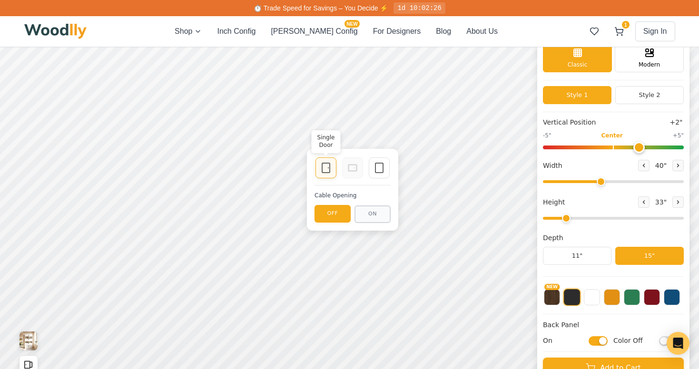
click at [321, 168] on icon at bounding box center [325, 167] width 11 height 11
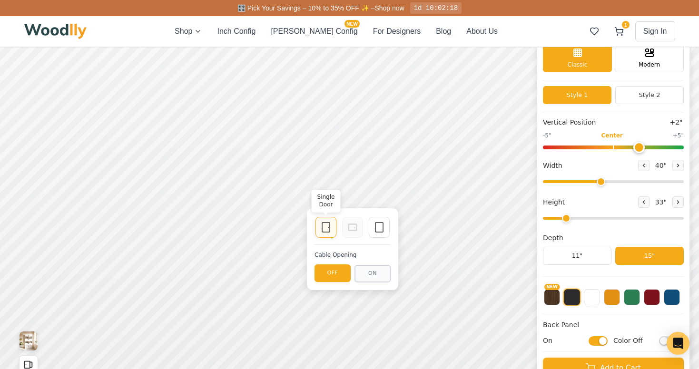
click at [322, 227] on rect at bounding box center [326, 228] width 8 height 10
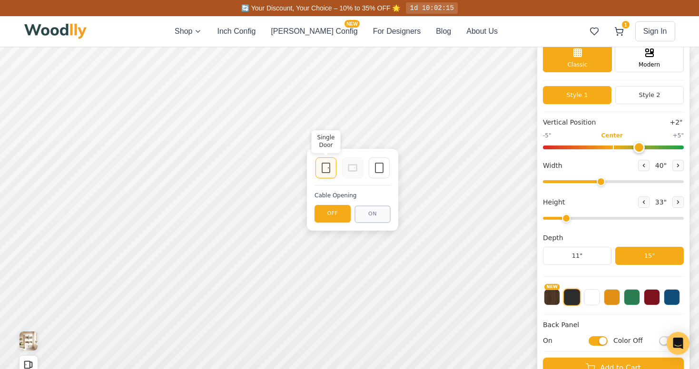
click at [328, 170] on icon at bounding box center [325, 167] width 11 height 11
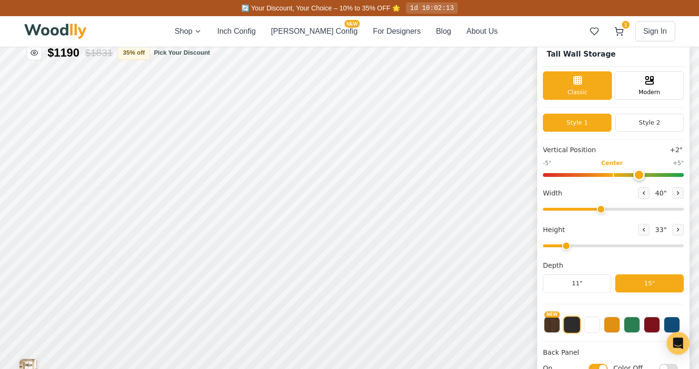
scroll to position [0, 0]
